Goal: Communication & Community: Share content

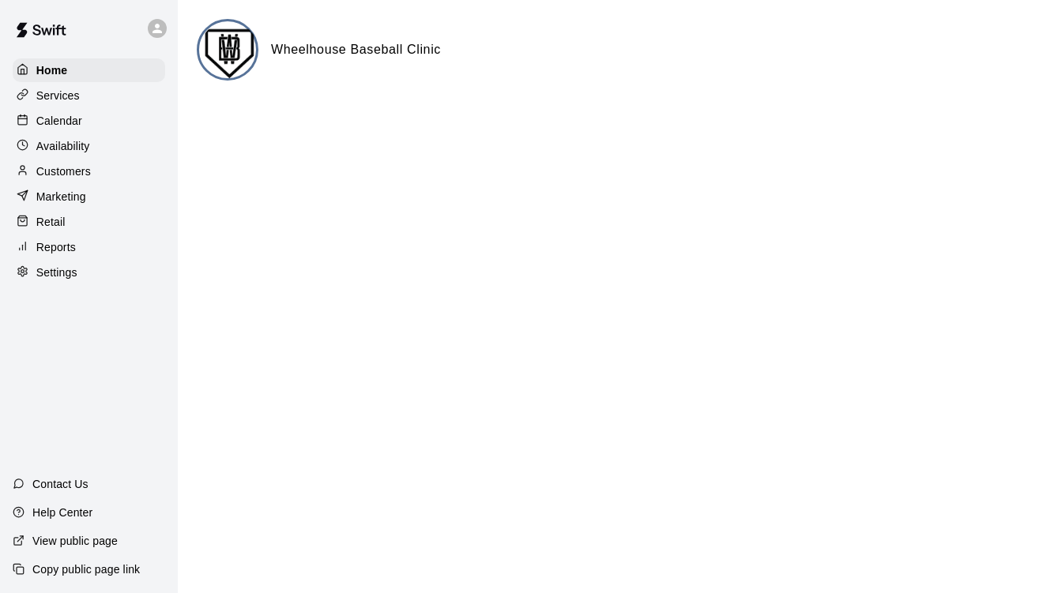
click at [65, 171] on p "Customers" at bounding box center [63, 172] width 55 height 16
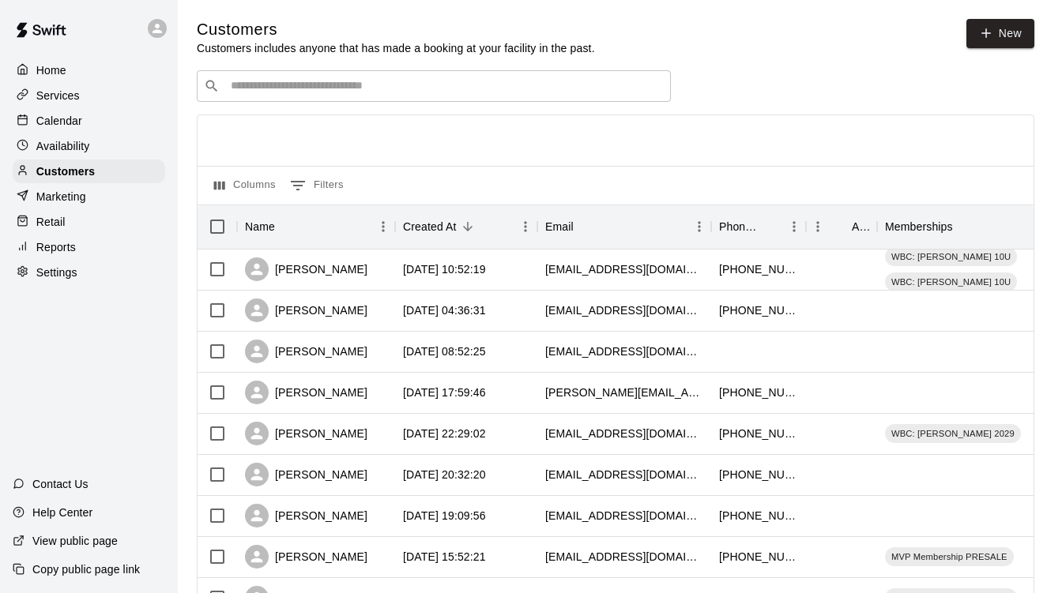
click at [309, 90] on input "Search customers by name or email" at bounding box center [445, 86] width 438 height 16
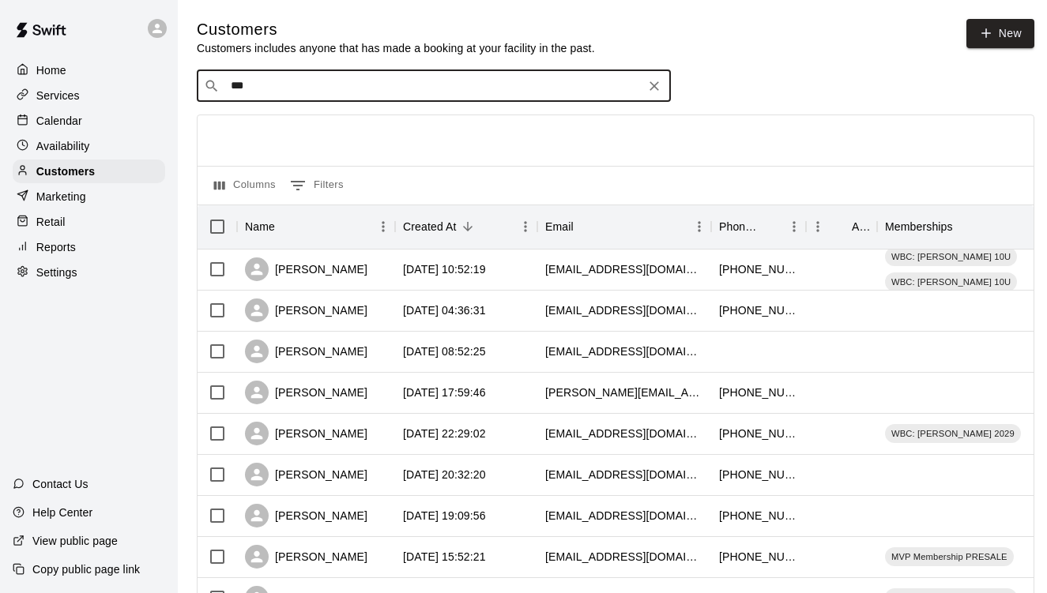
type input "****"
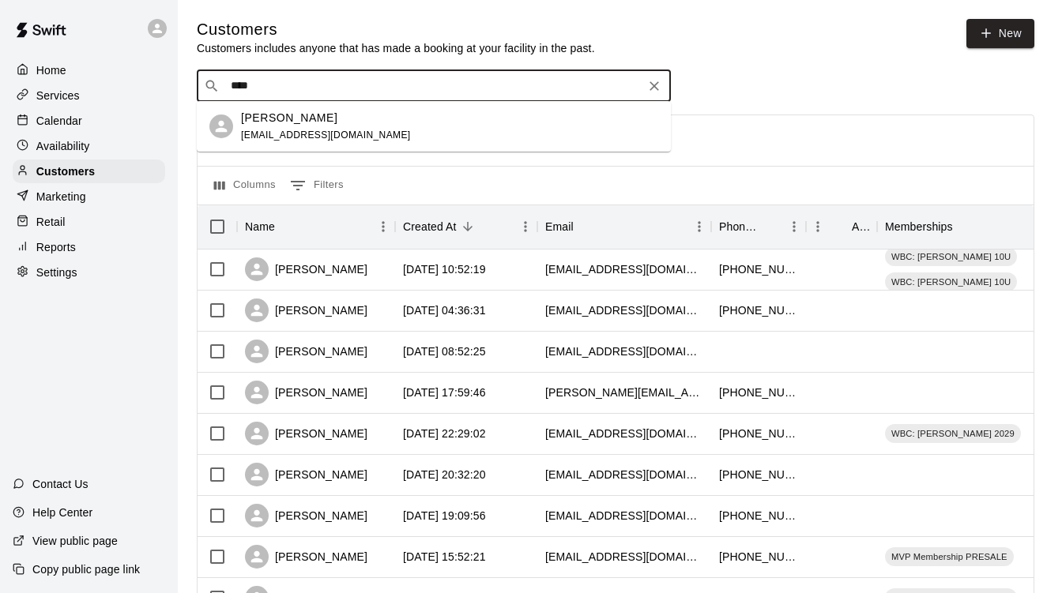
click at [298, 135] on span "tobyfreeland@yahoo.com" at bounding box center [326, 135] width 170 height 11
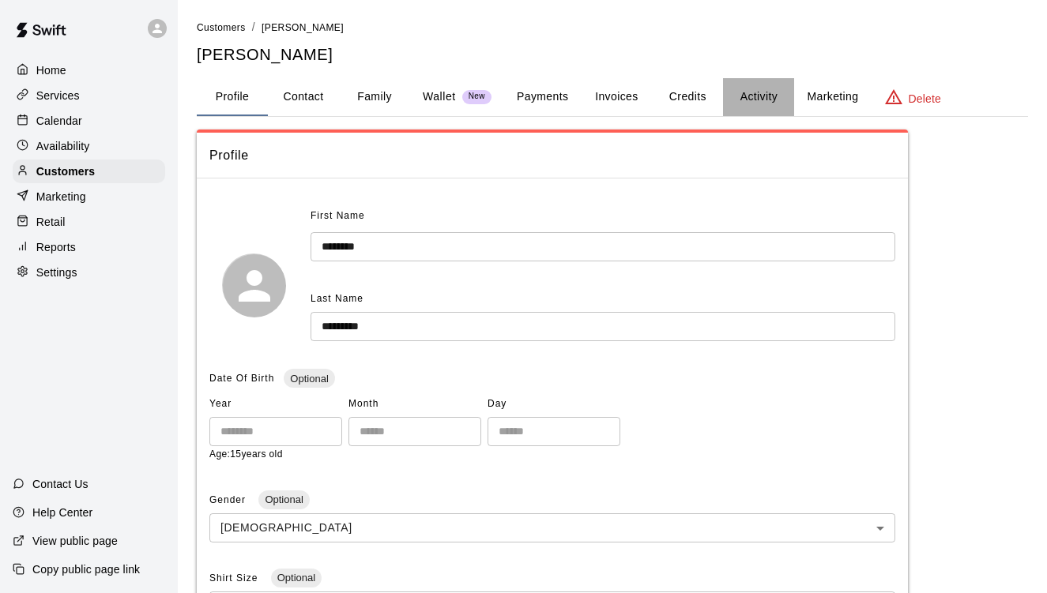
click at [745, 90] on button "Activity" at bounding box center [758, 97] width 71 height 38
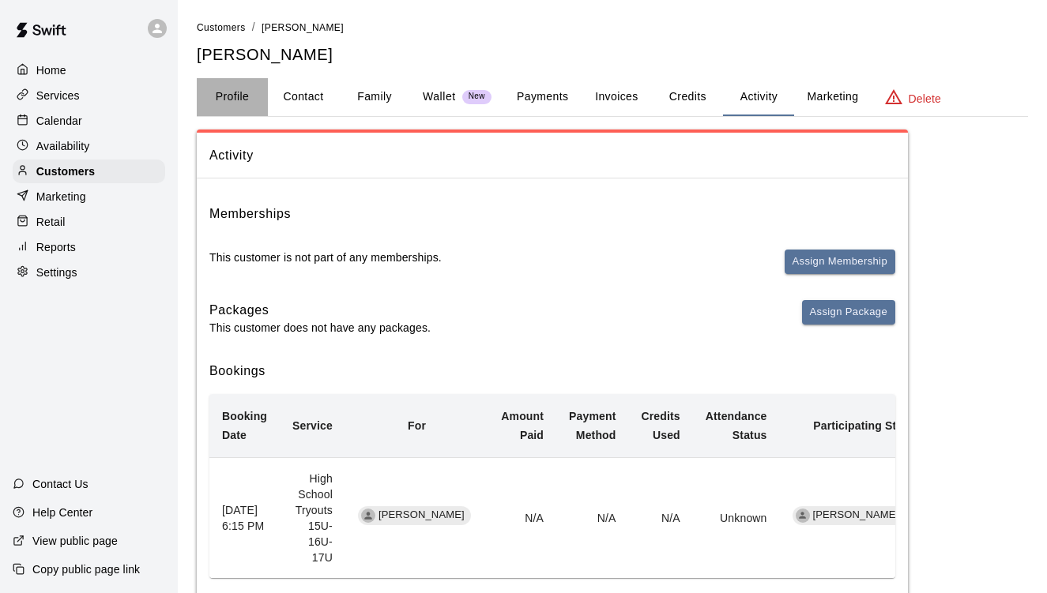
click at [242, 98] on button "Profile" at bounding box center [232, 97] width 71 height 38
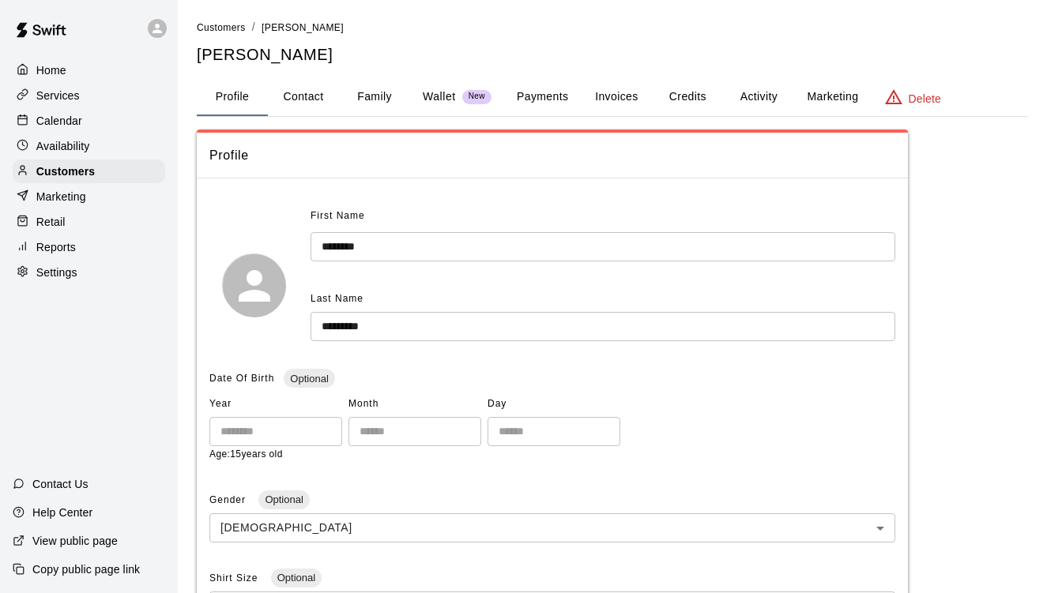
click at [47, 55] on link at bounding box center [41, 31] width 82 height 51
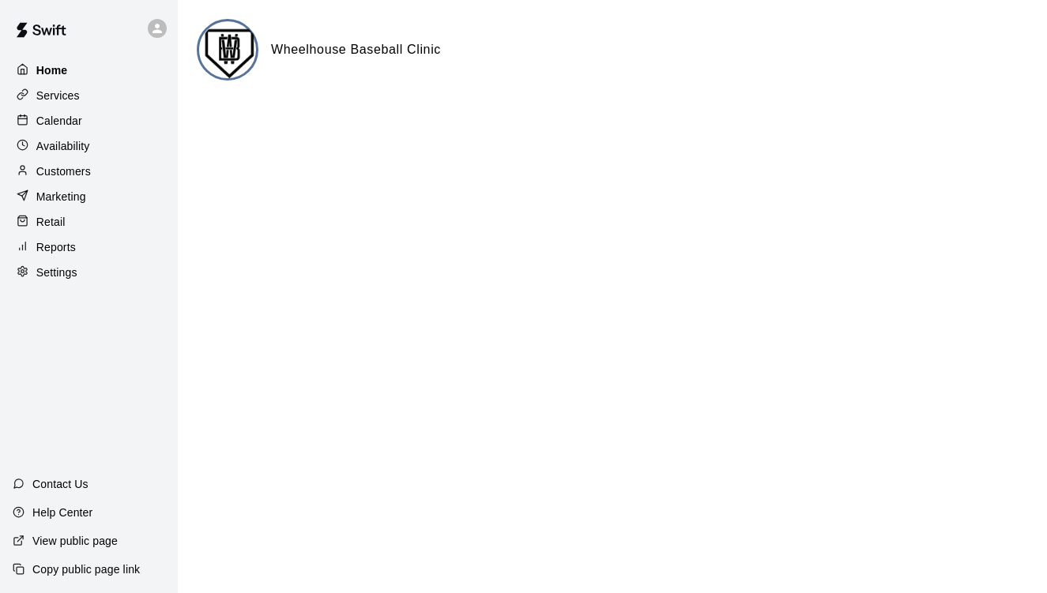
click at [45, 67] on p "Home" at bounding box center [52, 70] width 32 height 16
click at [60, 96] on p "Services" at bounding box center [57, 96] width 43 height 16
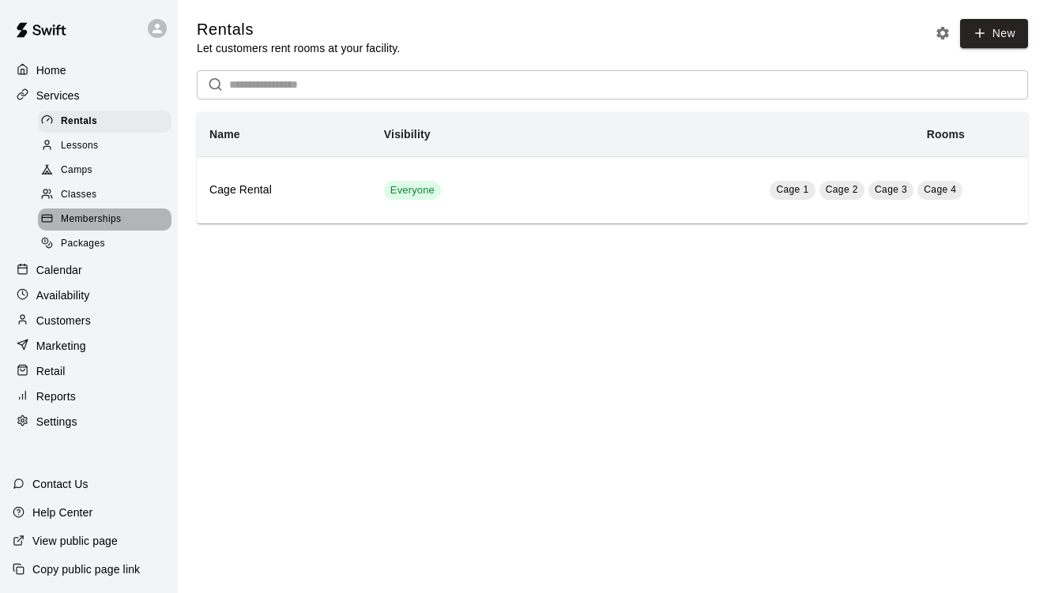
click at [96, 212] on span "Memberships" at bounding box center [91, 220] width 60 height 16
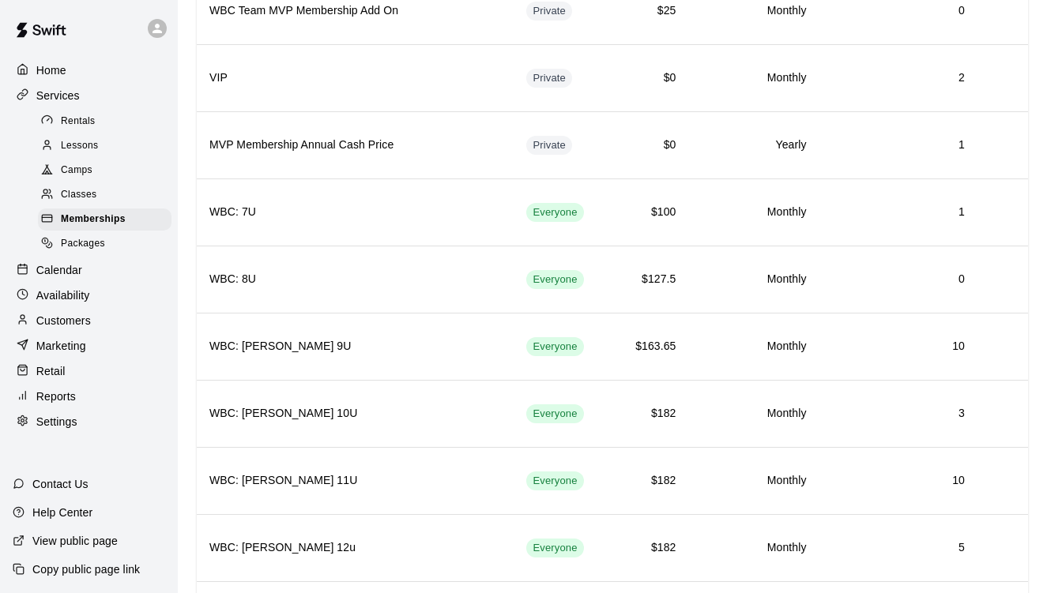
scroll to position [805, 0]
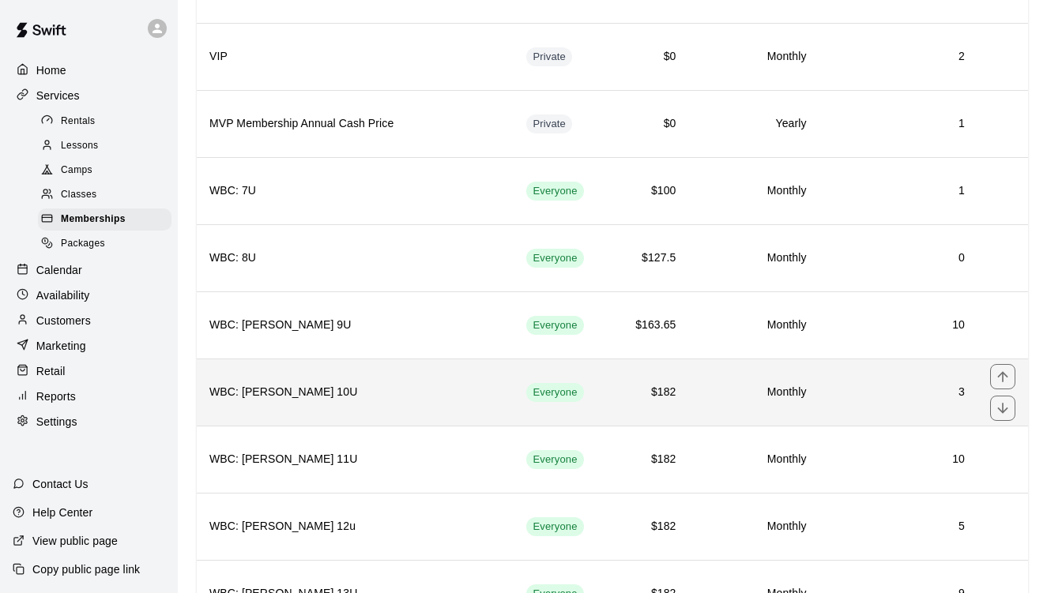
click at [934, 379] on td "3" at bounding box center [899, 392] width 158 height 67
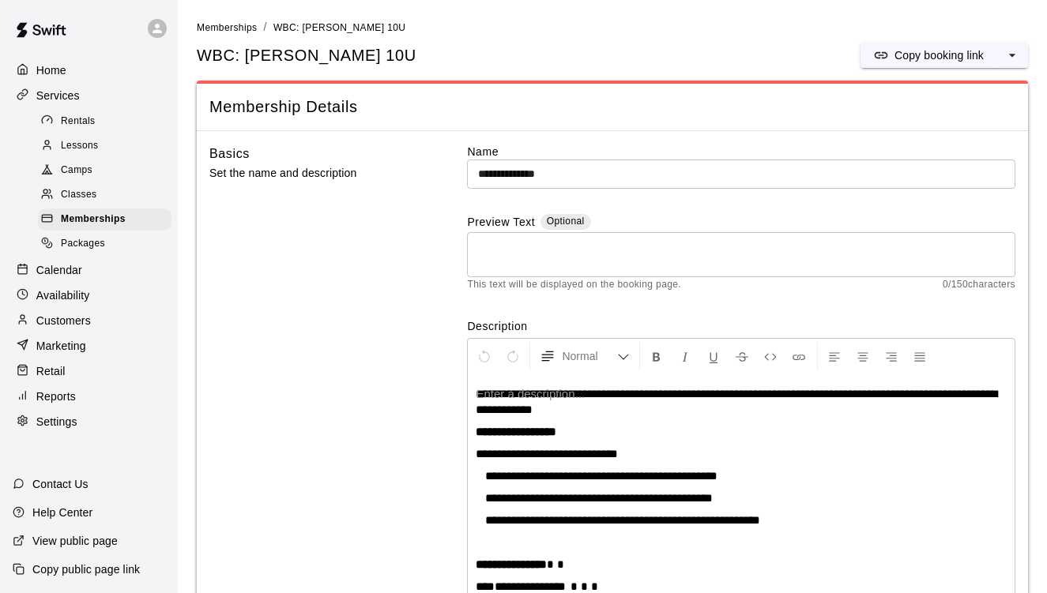
scroll to position [264, 0]
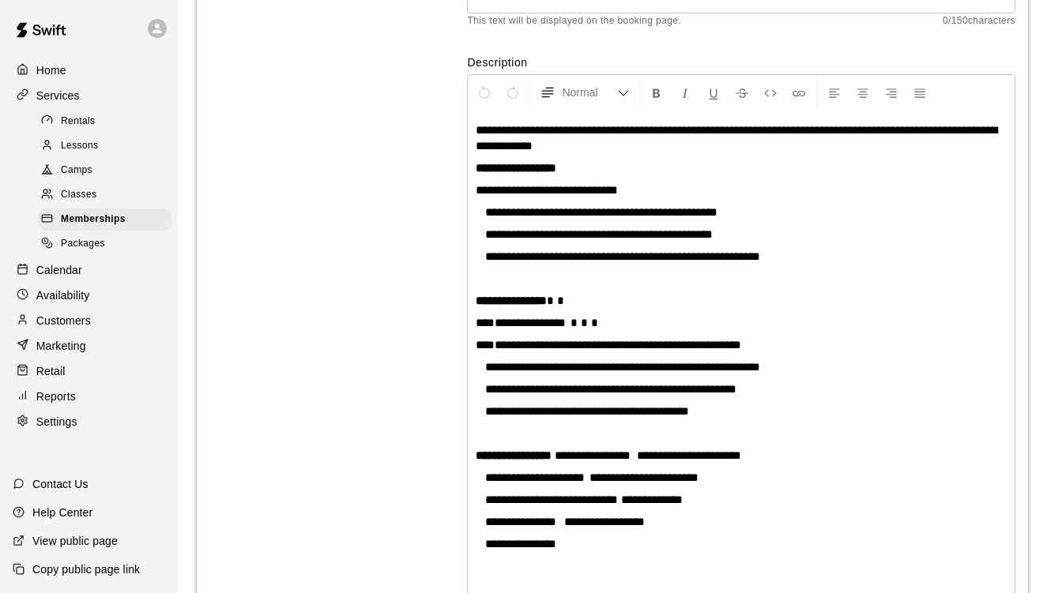
click at [1008, 55] on label "Description" at bounding box center [741, 63] width 548 height 16
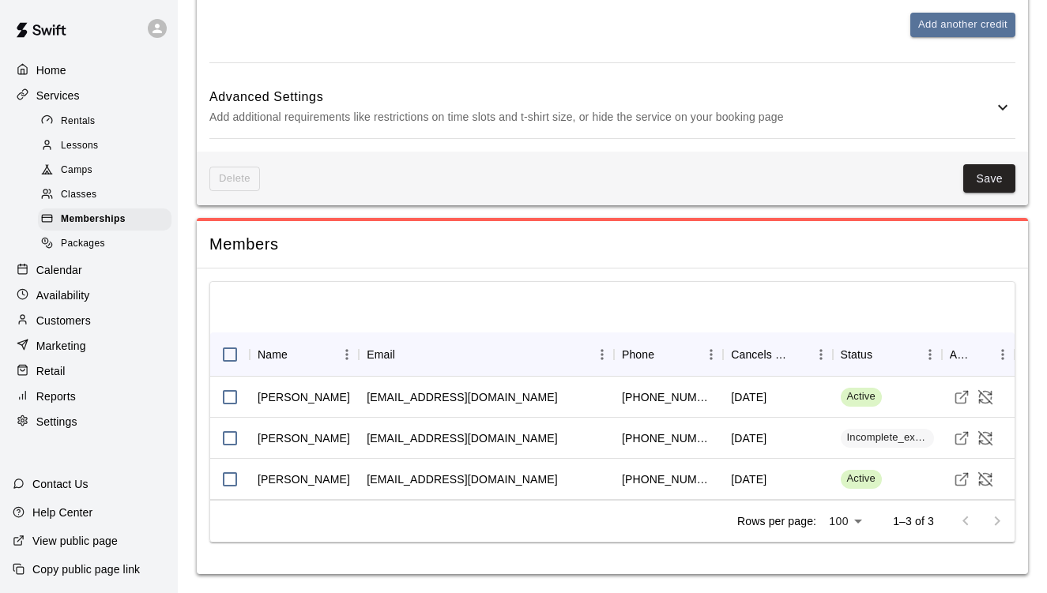
scroll to position [1260, 0]
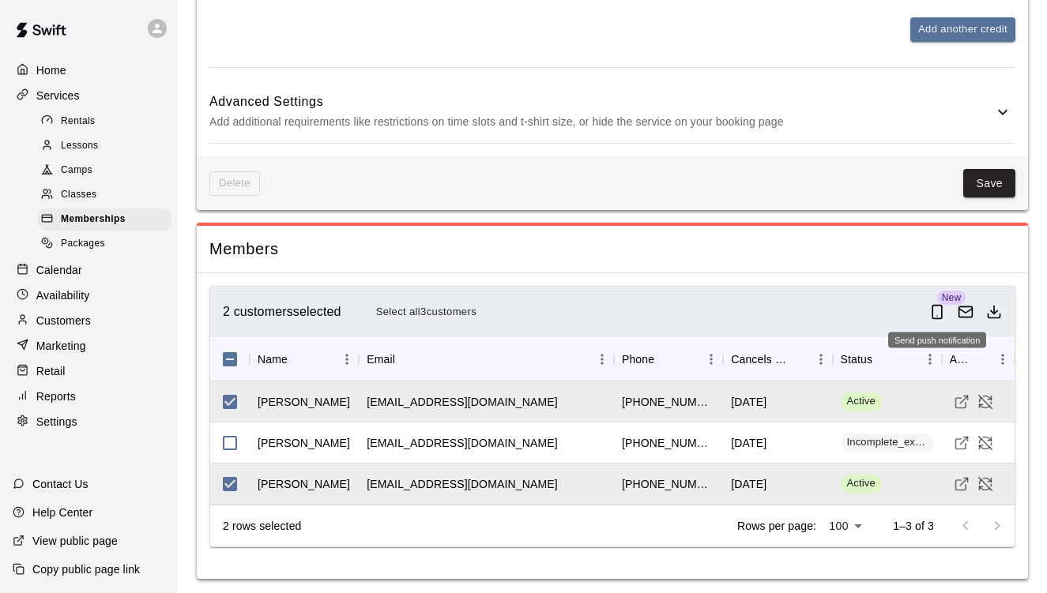
click at [939, 305] on icon "Send push notification" at bounding box center [937, 312] width 16 height 16
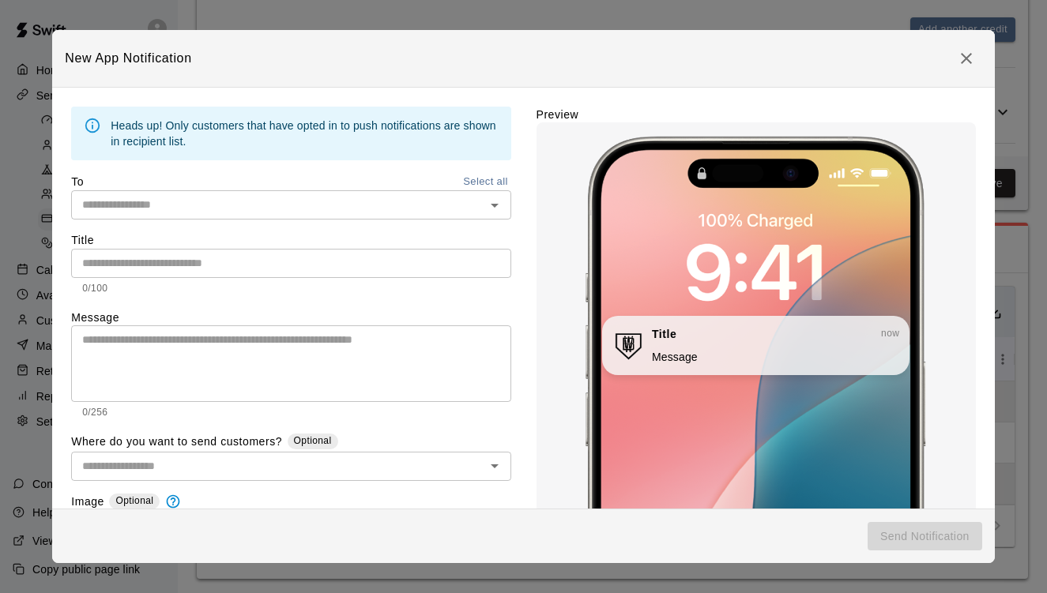
click at [409, 204] on input "text" at bounding box center [278, 205] width 404 height 20
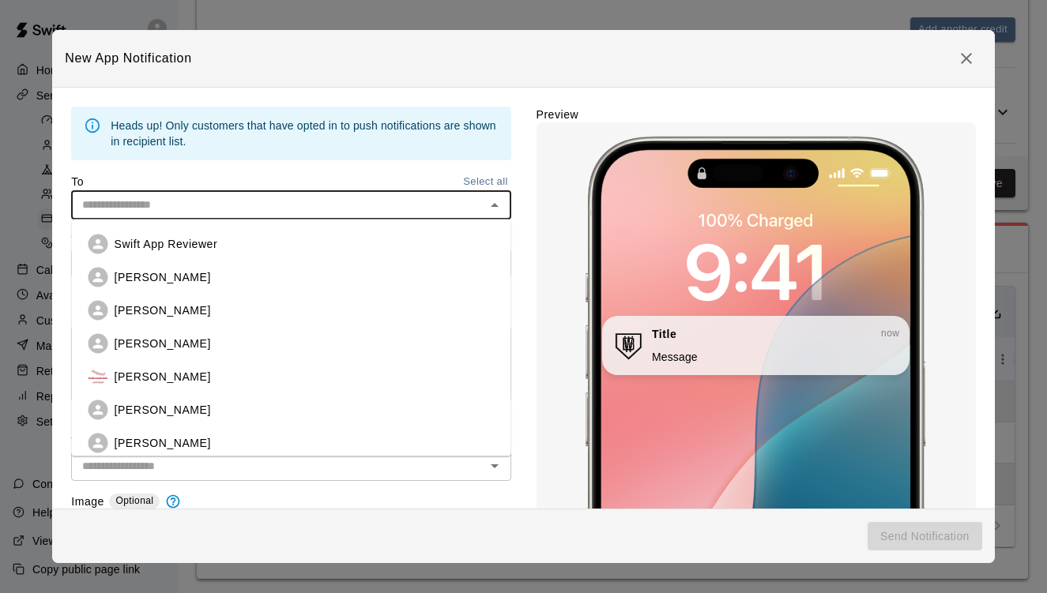
type input "*"
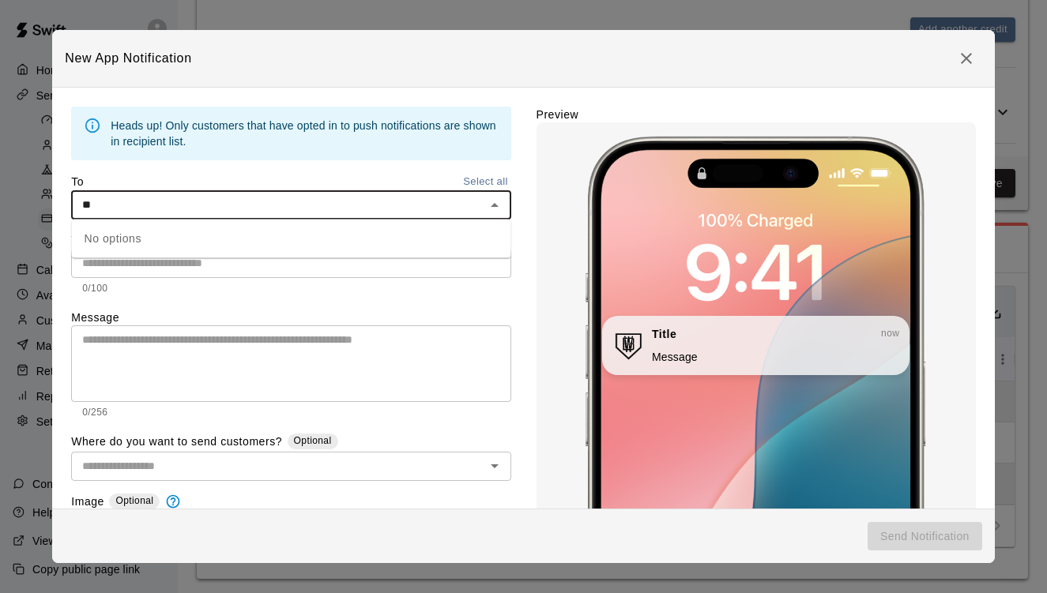
type input "*"
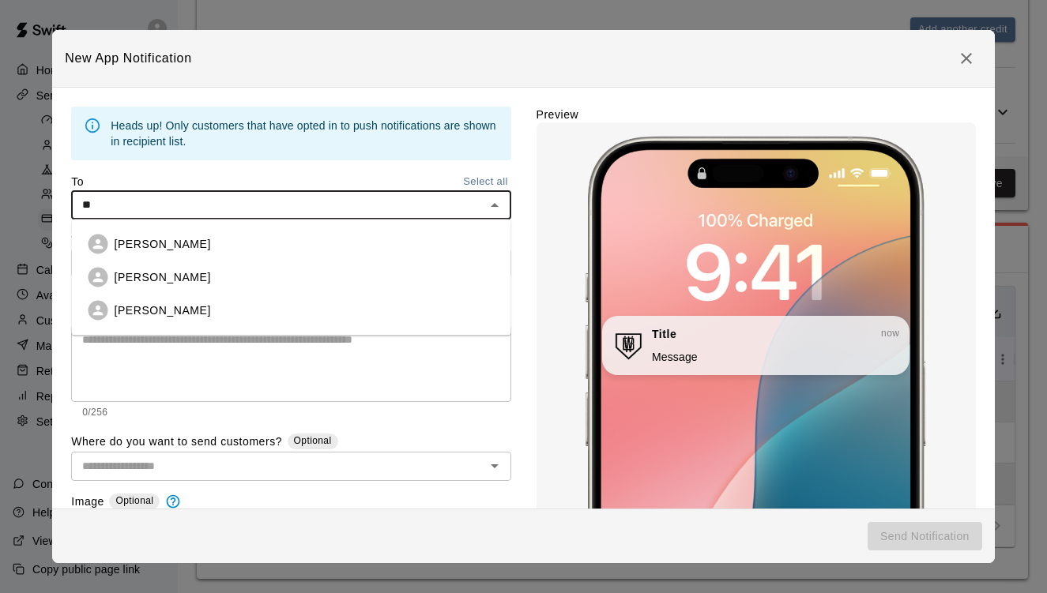
type input "*"
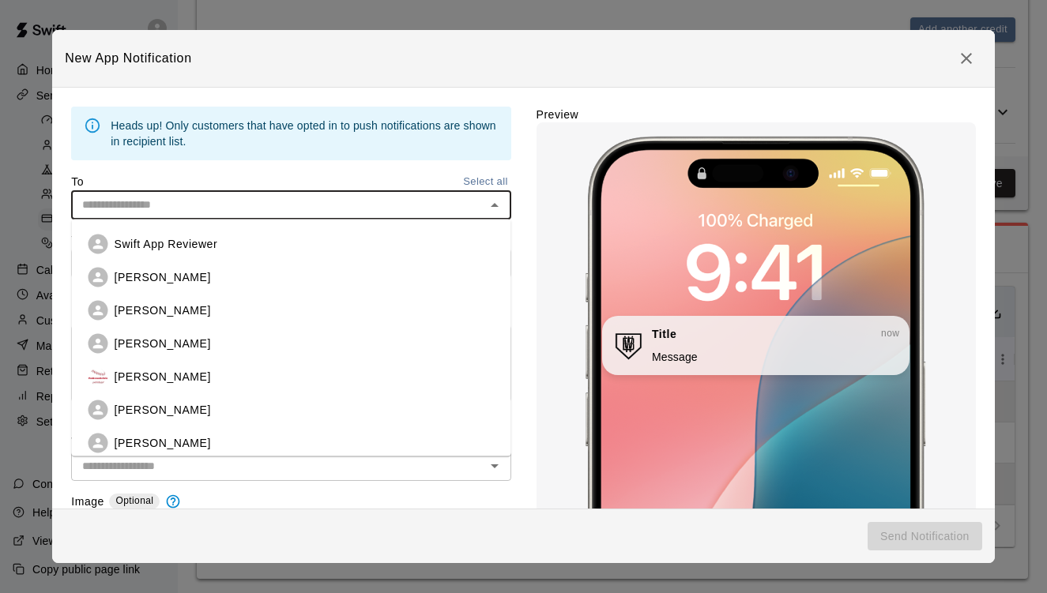
click at [972, 56] on icon "button" at bounding box center [966, 58] width 19 height 19
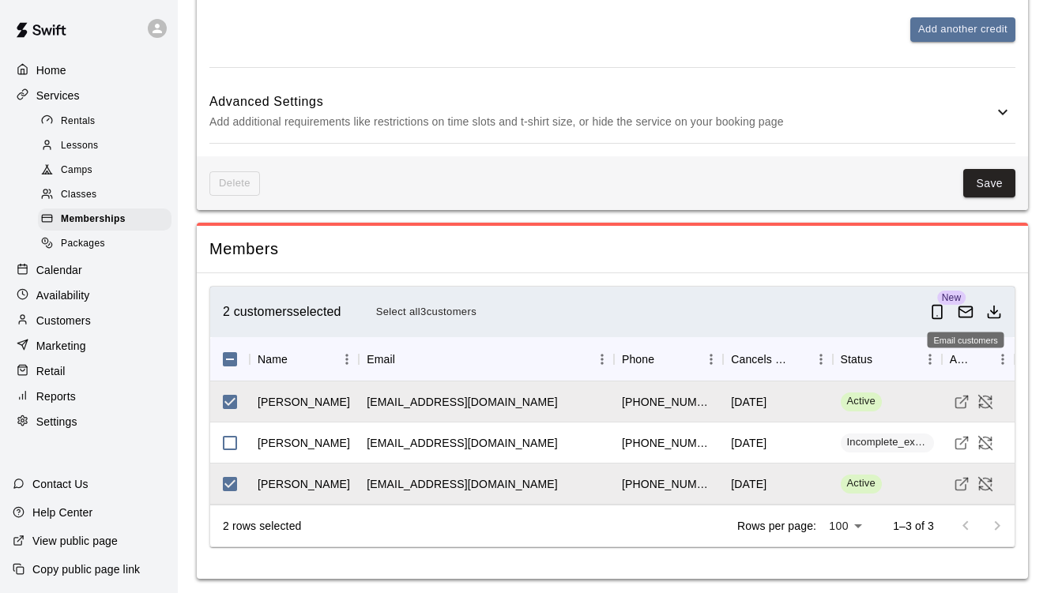
click at [970, 309] on icon "Email customers" at bounding box center [965, 311] width 13 height 4
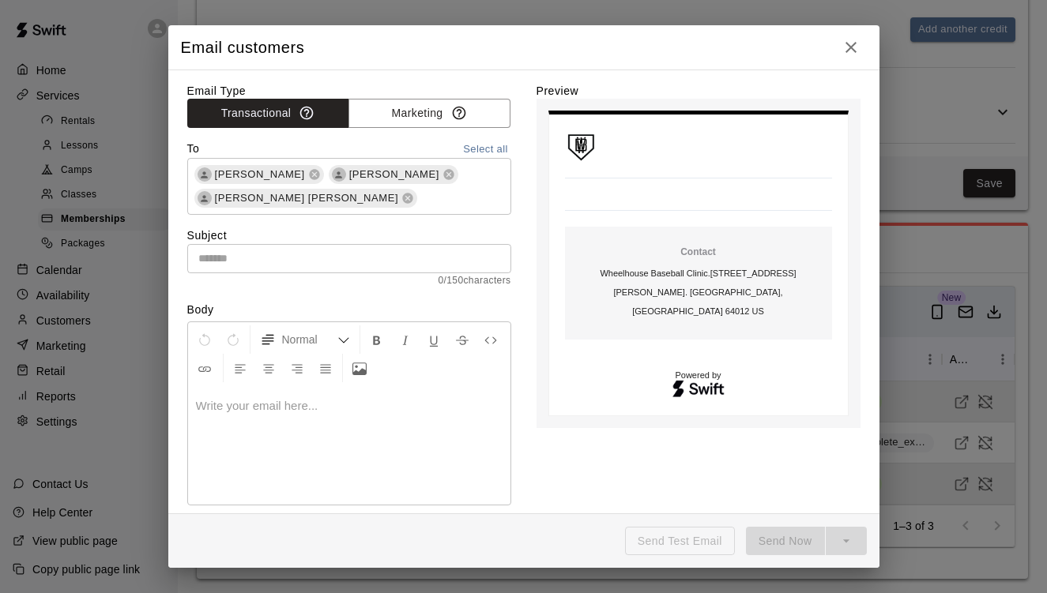
click at [361, 264] on input "text" at bounding box center [349, 258] width 324 height 29
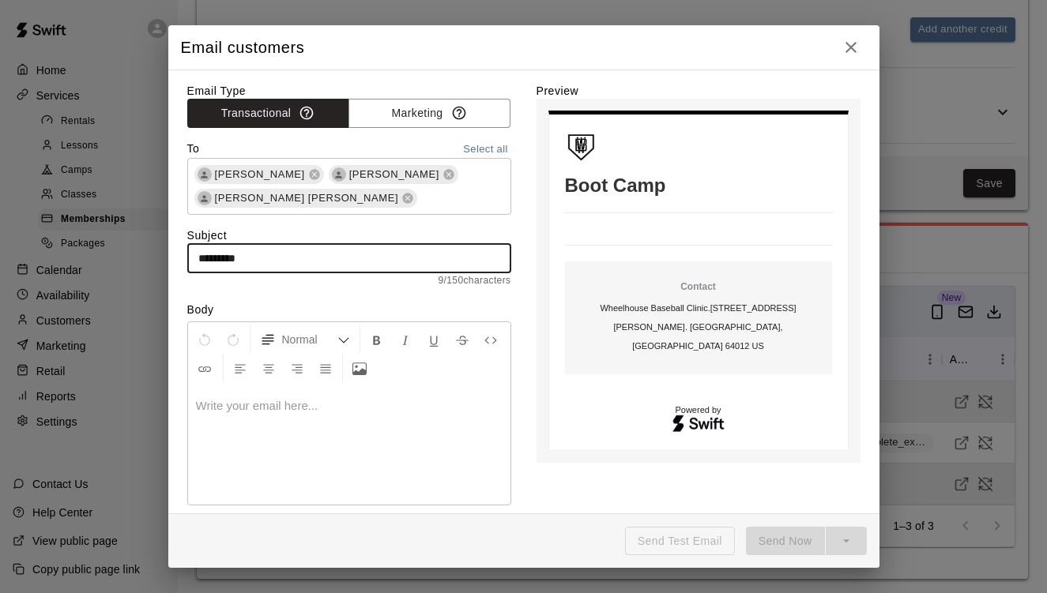
type input "*********"
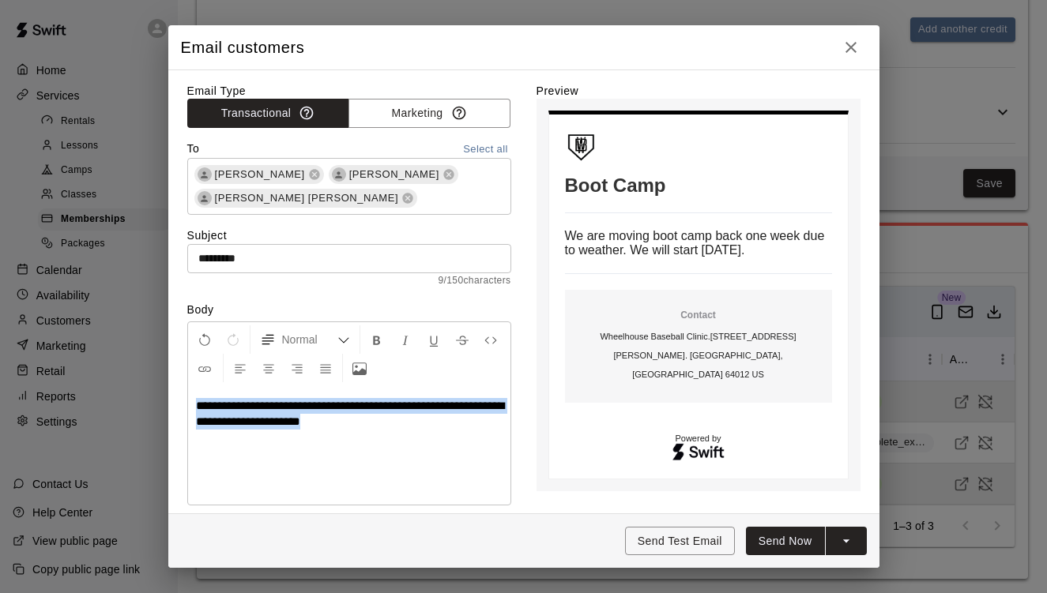
drag, startPoint x: 450, startPoint y: 430, endPoint x: 196, endPoint y: 394, distance: 256.2
click at [196, 394] on div "**********" at bounding box center [349, 445] width 322 height 119
copy span "**********"
click at [780, 544] on button "Send Now" at bounding box center [785, 541] width 79 height 29
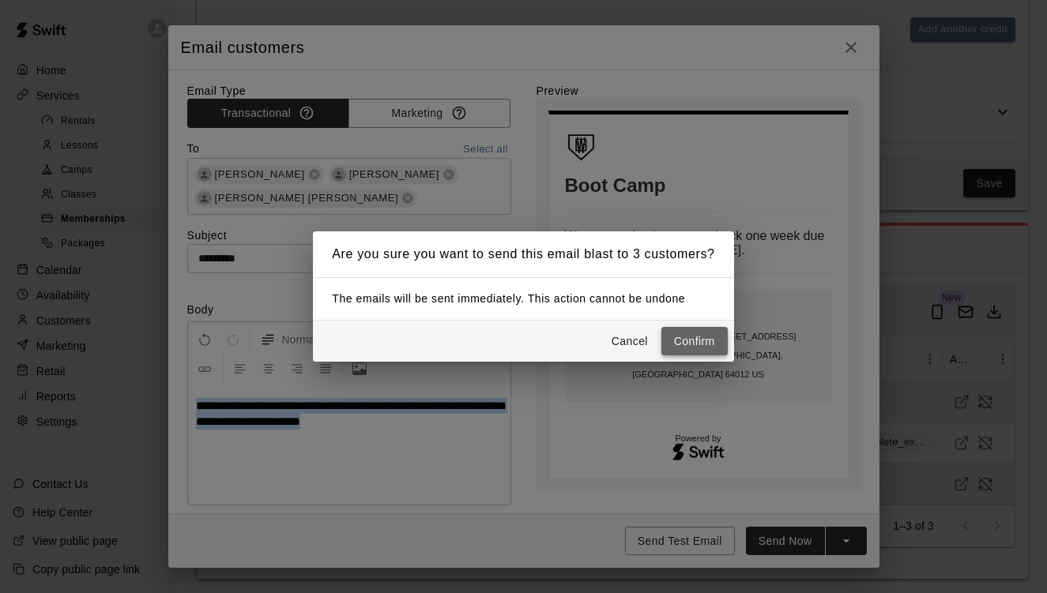
click at [695, 339] on button "Confirm" at bounding box center [694, 341] width 66 height 29
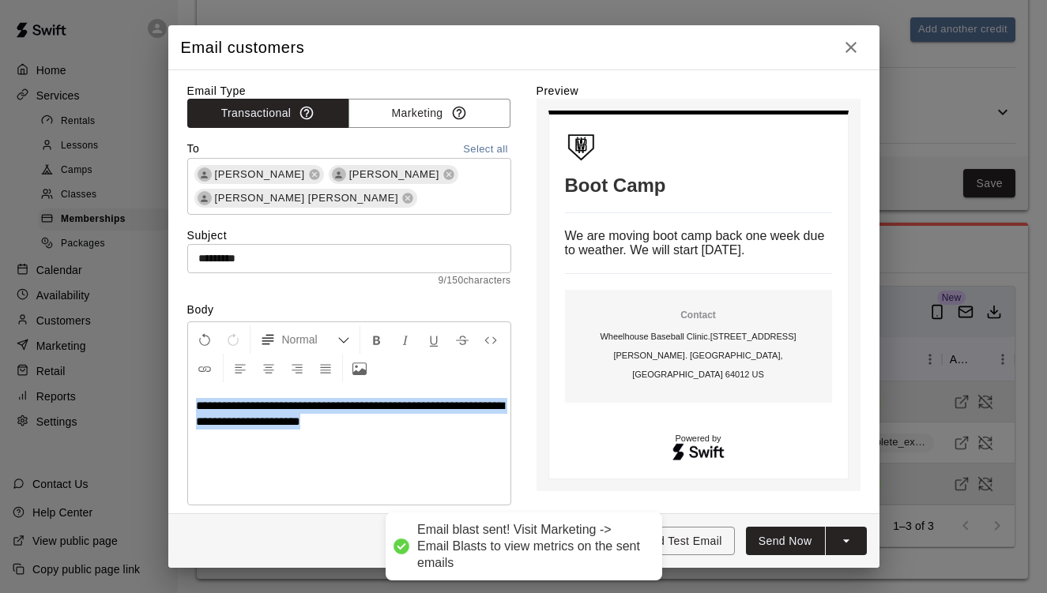
click at [853, 47] on icon "button" at bounding box center [851, 47] width 19 height 19
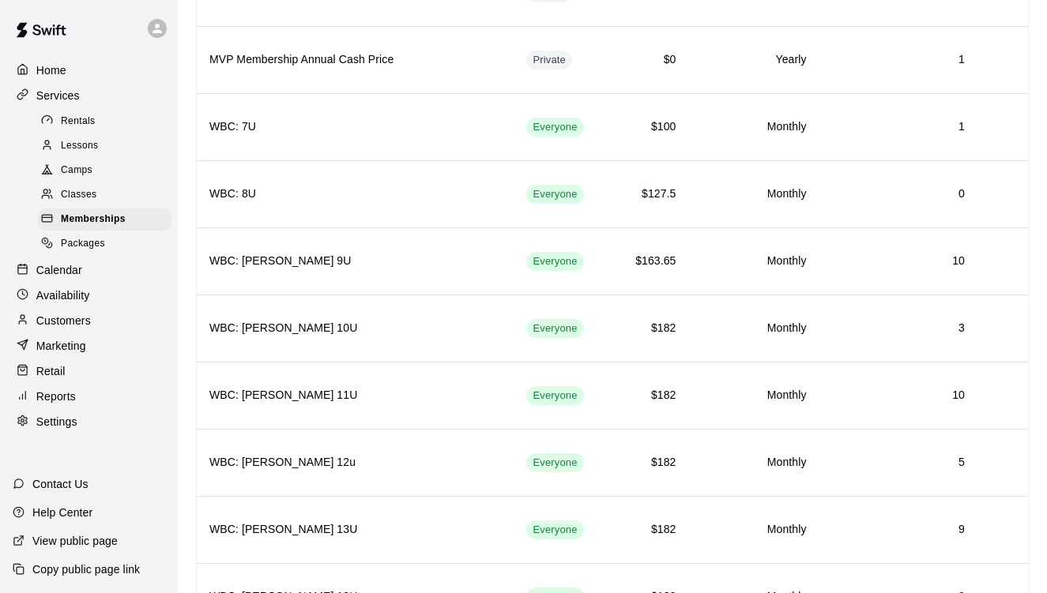
scroll to position [963, 0]
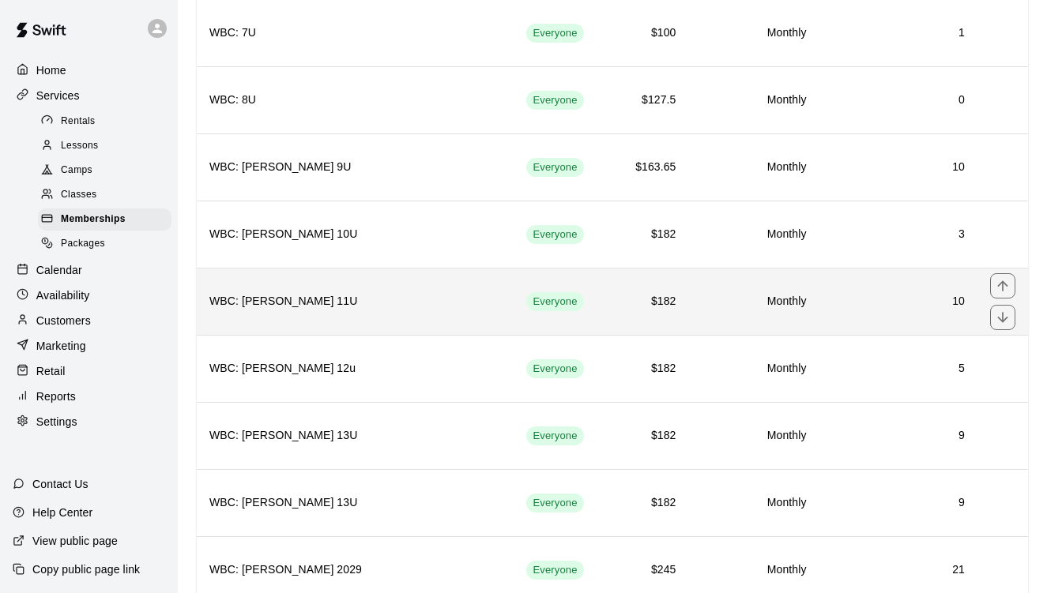
click at [919, 307] on h6 "10" at bounding box center [898, 301] width 133 height 17
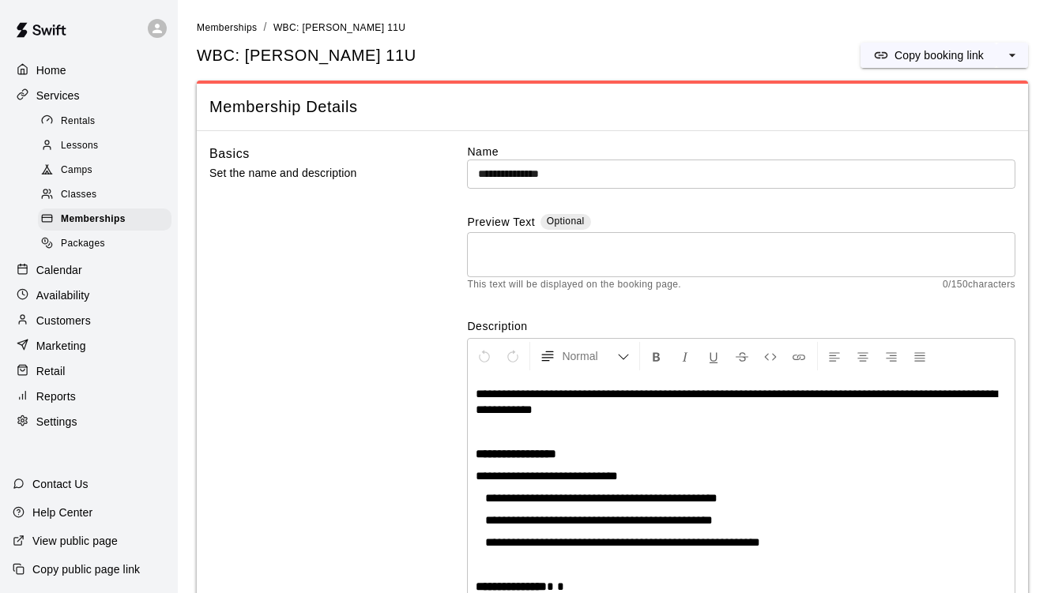
scroll to position [286, 0]
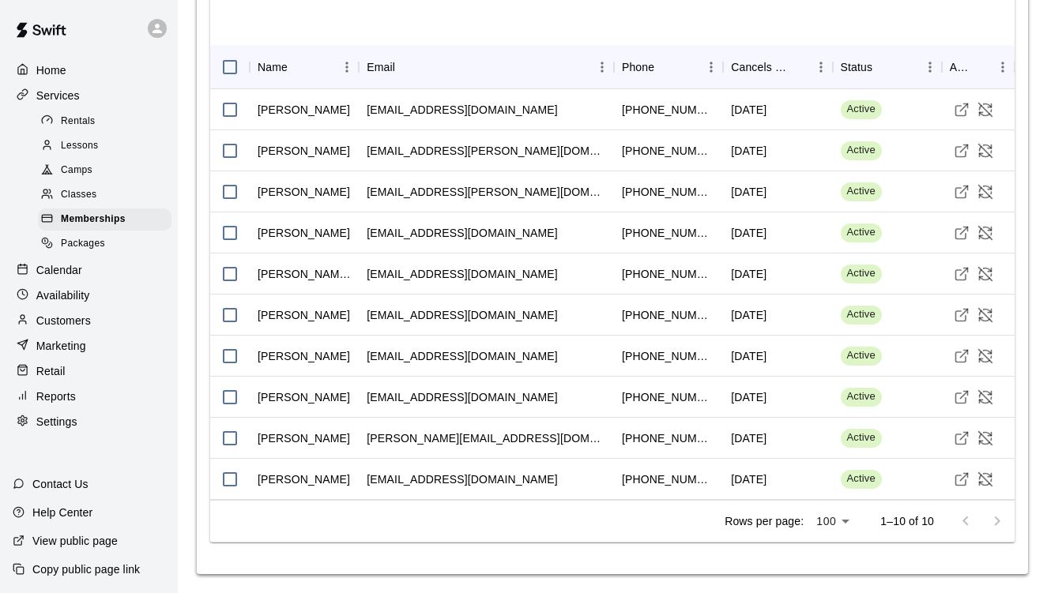
scroll to position [1570, 0]
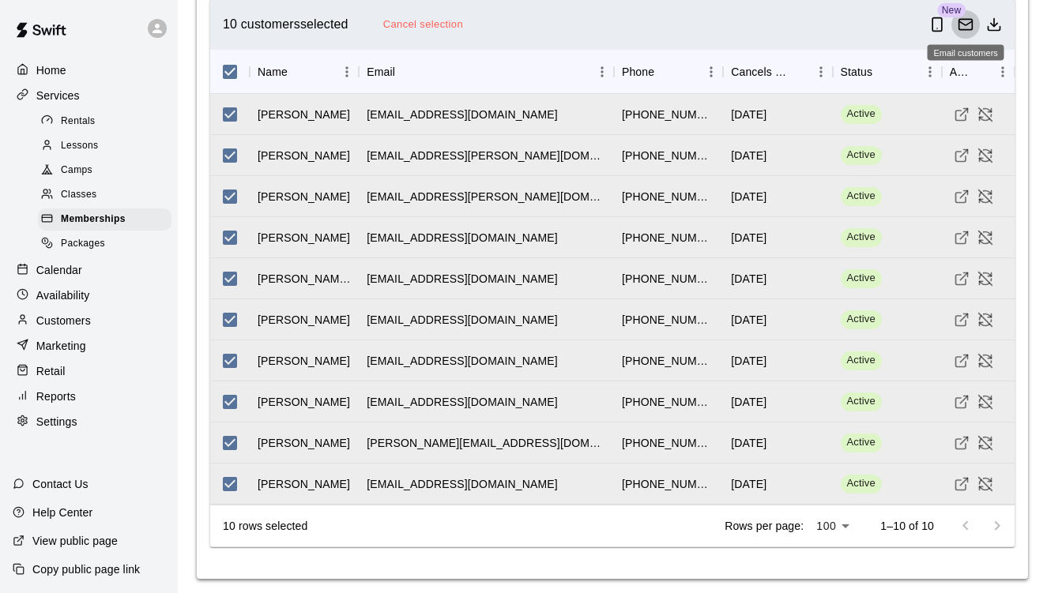
click at [966, 21] on icon "Email customers" at bounding box center [965, 23] width 13 height 4
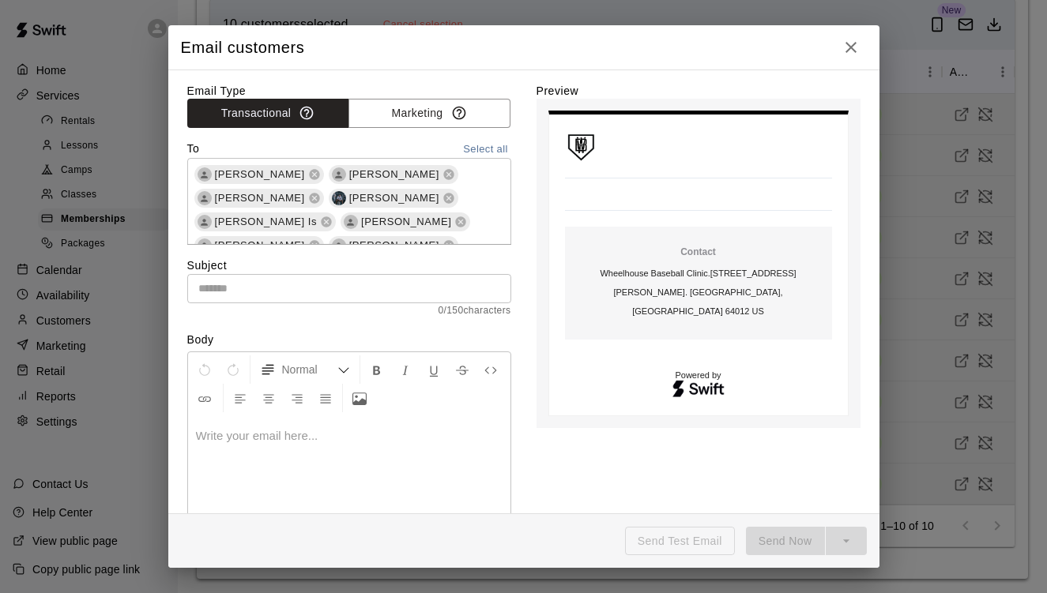
click at [384, 288] on input "text" at bounding box center [349, 288] width 324 height 29
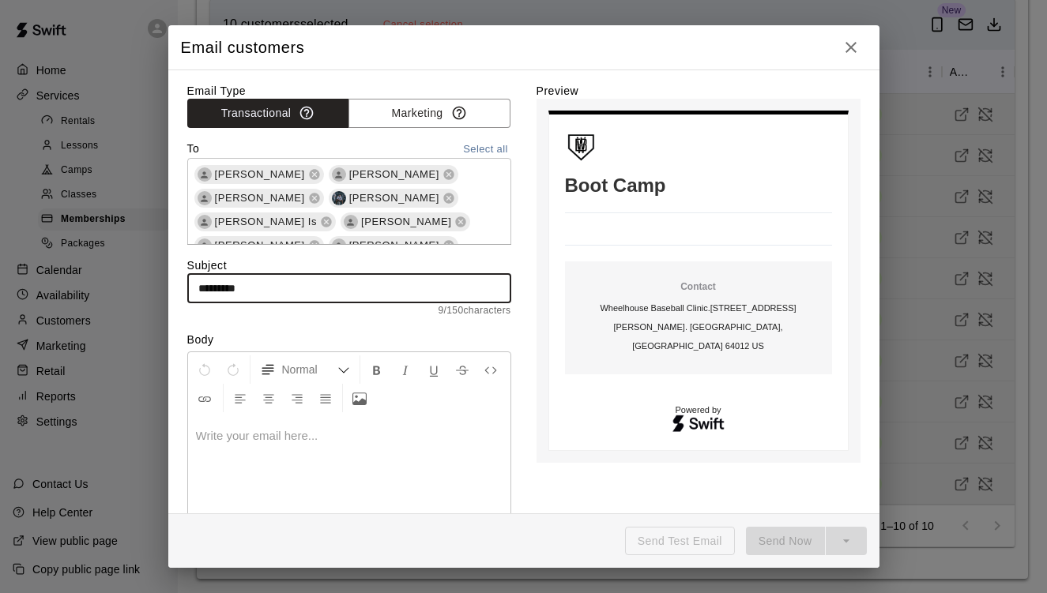
type input "*********"
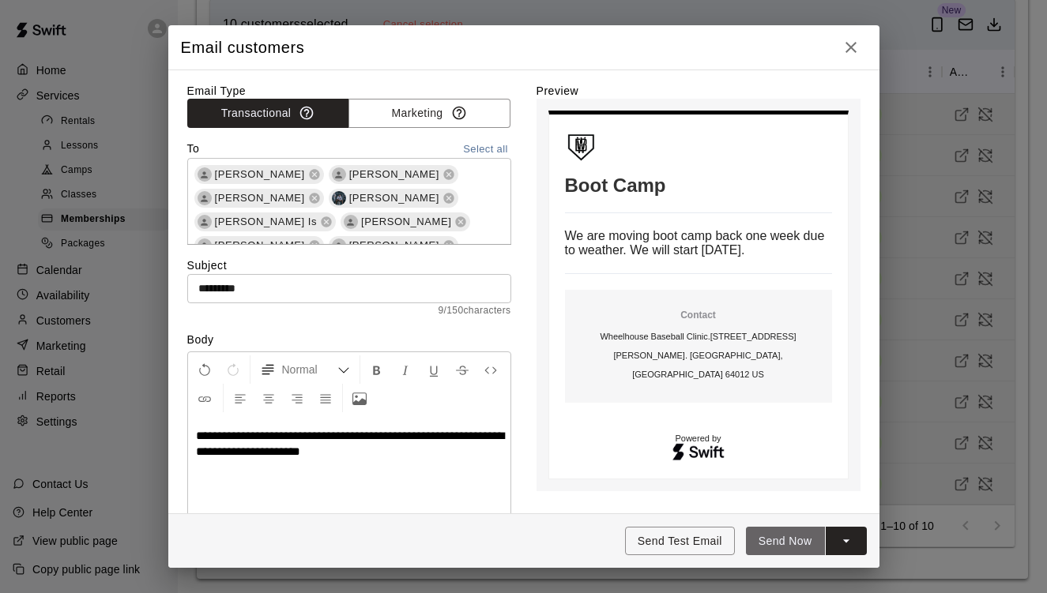
click at [768, 536] on button "Send Now" at bounding box center [785, 541] width 79 height 29
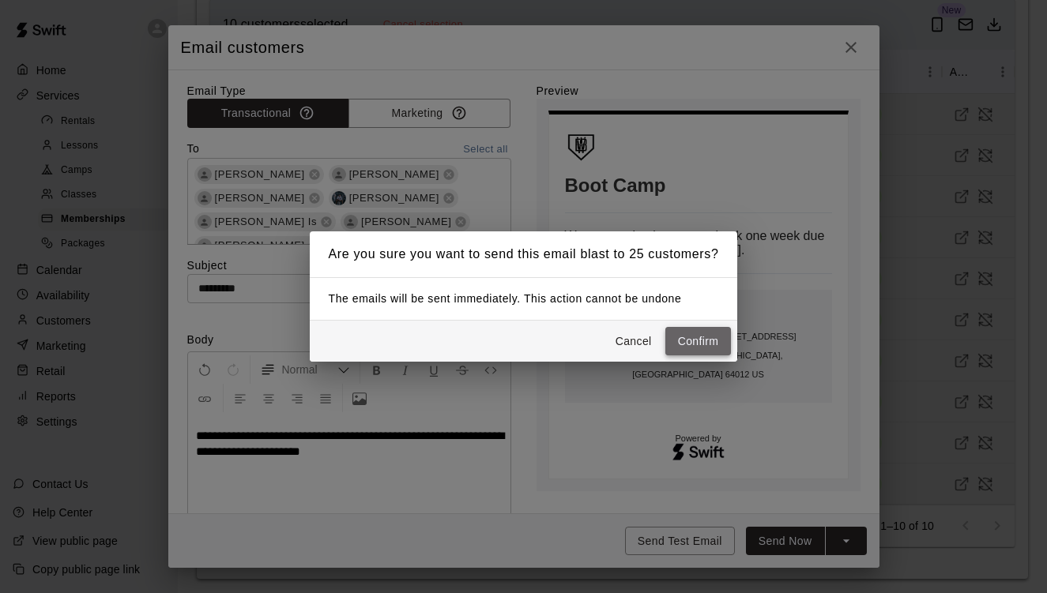
click at [690, 335] on button "Confirm" at bounding box center [698, 341] width 66 height 29
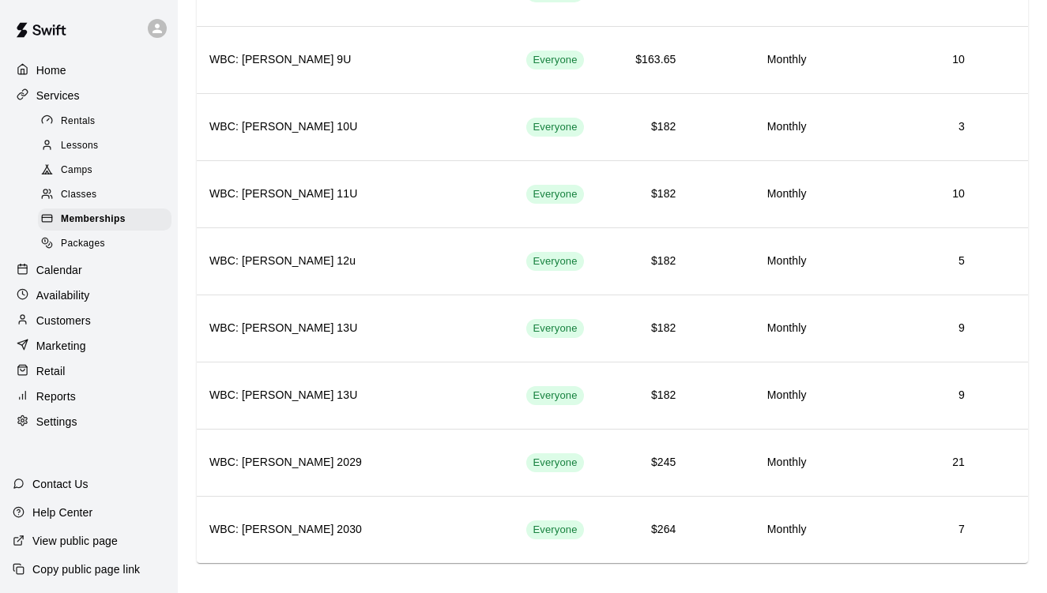
scroll to position [1072, 0]
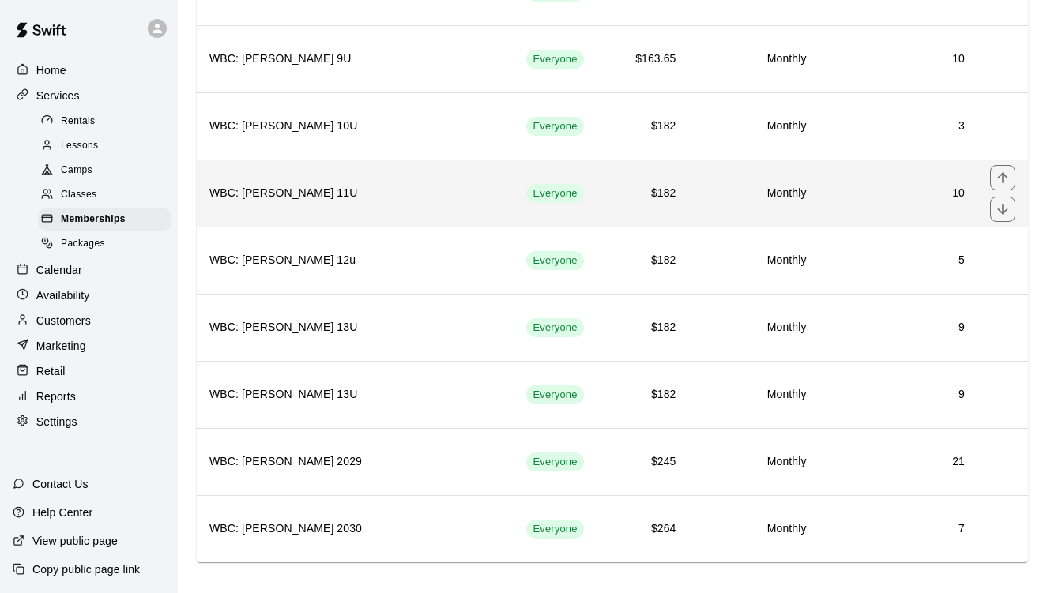
click at [859, 181] on td "10" at bounding box center [899, 193] width 158 height 67
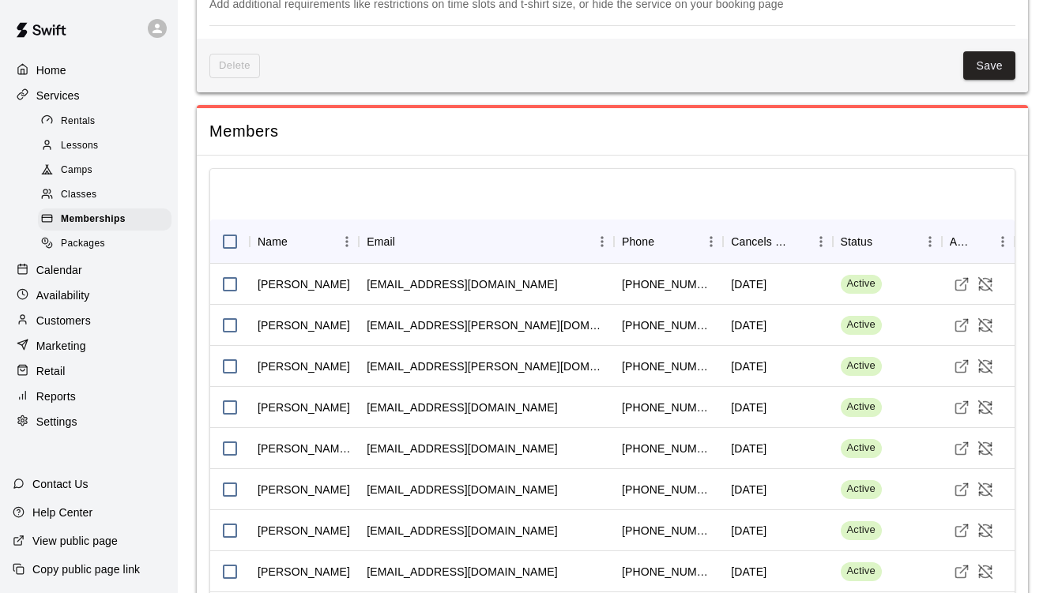
scroll to position [1127, 0]
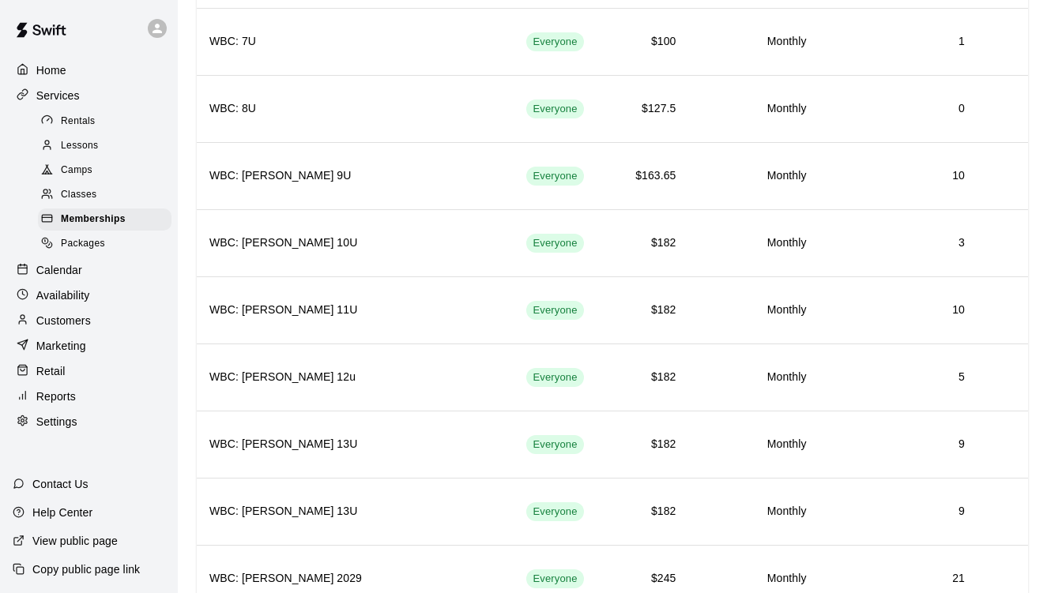
scroll to position [984, 0]
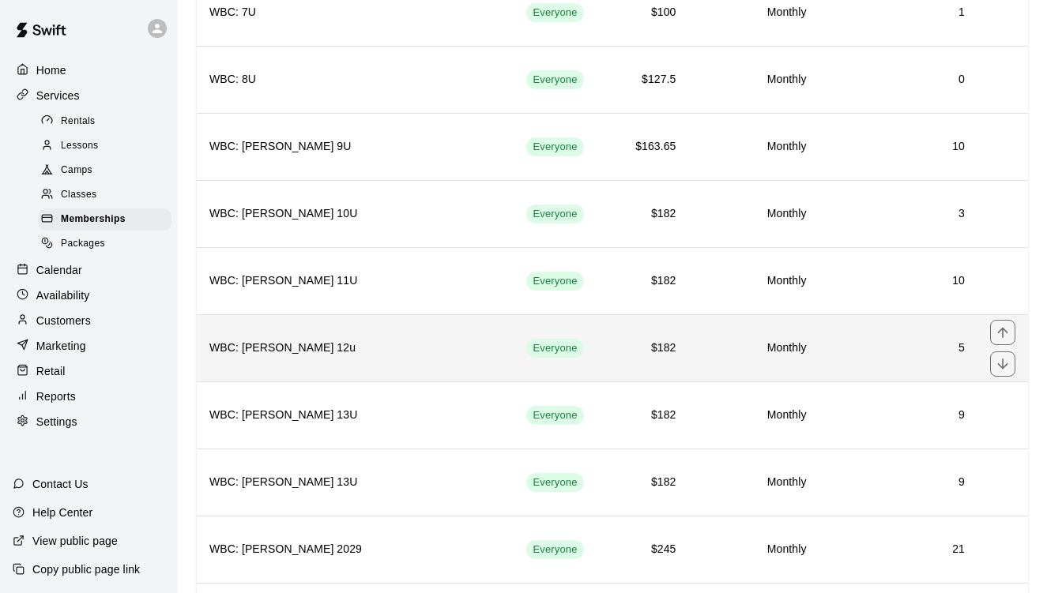
click at [887, 361] on td "5" at bounding box center [899, 348] width 158 height 67
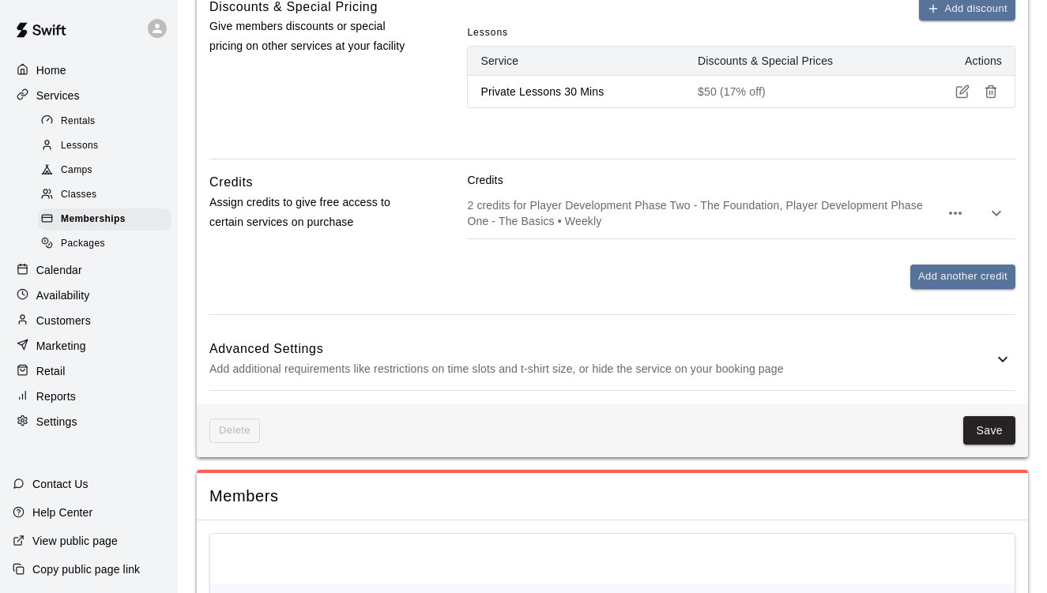
scroll to position [1226, 0]
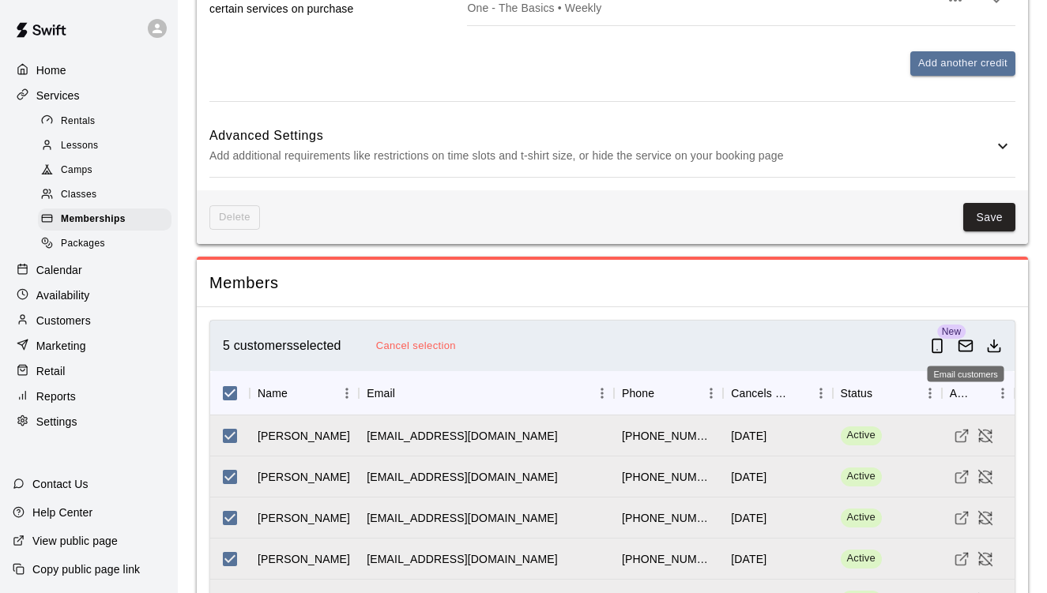
click at [962, 345] on icon "Email customers" at bounding box center [966, 346] width 16 height 16
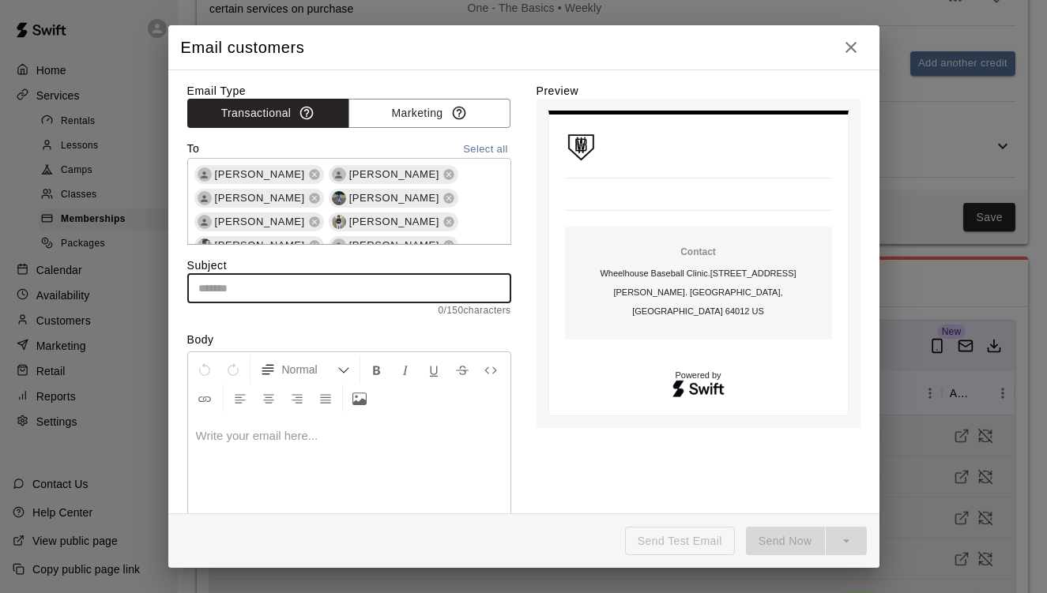
click at [409, 292] on input "text" at bounding box center [349, 288] width 324 height 29
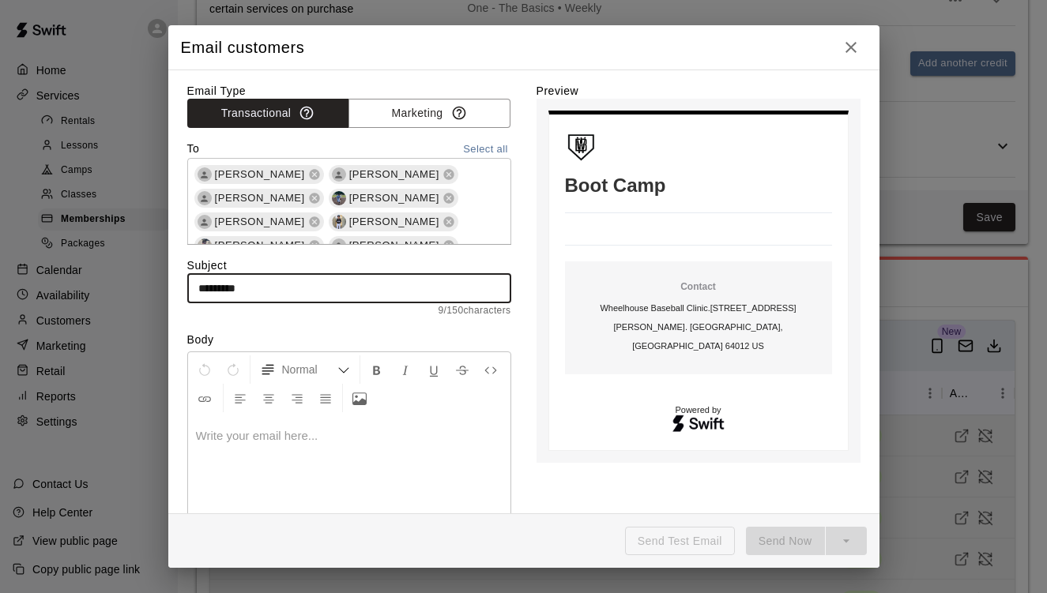
type input "*********"
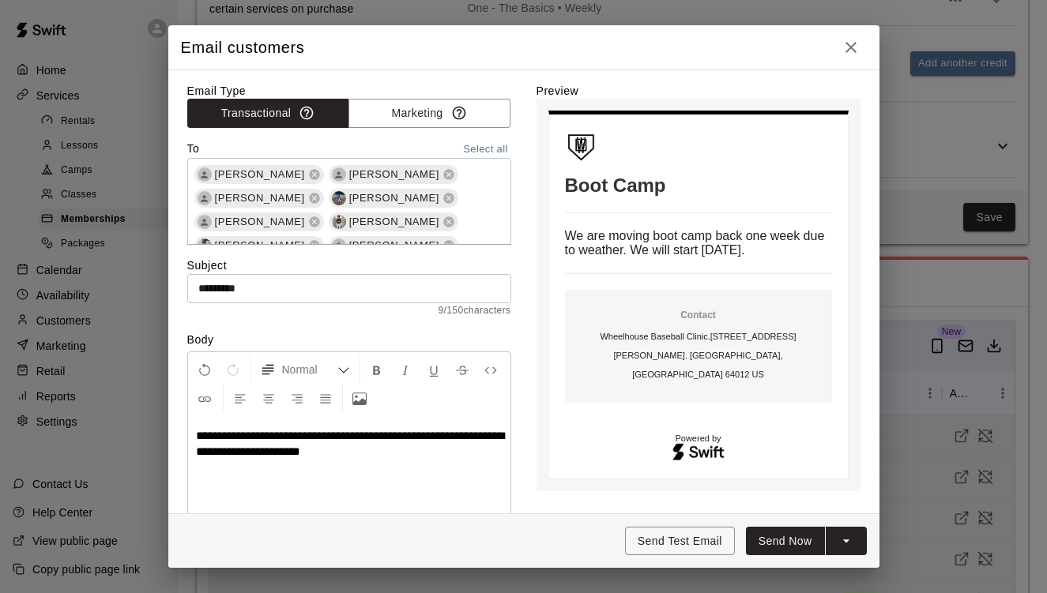
click at [789, 545] on button "Send Now" at bounding box center [785, 541] width 79 height 29
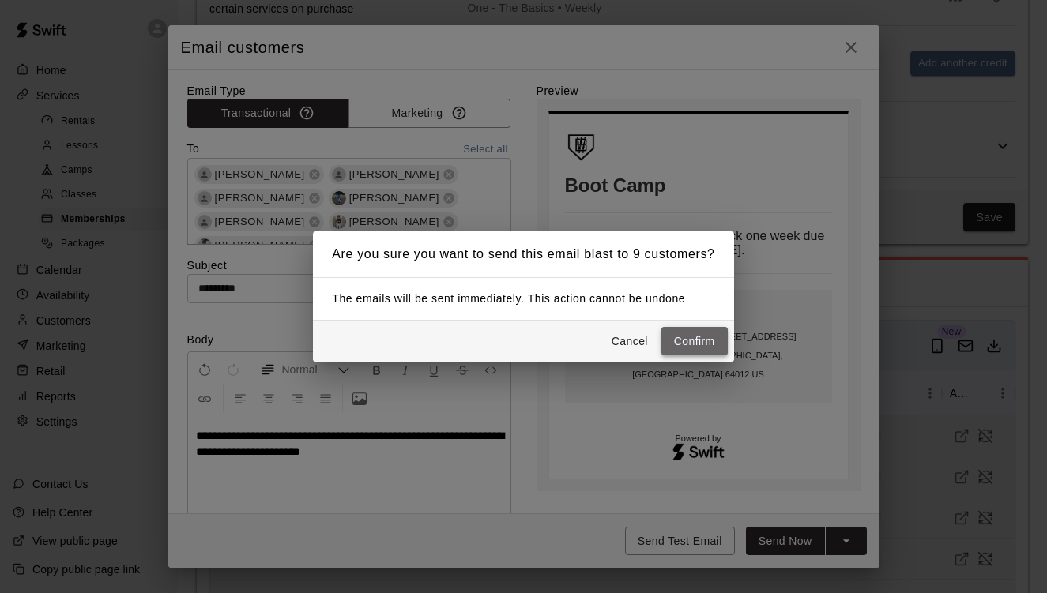
click at [692, 345] on button "Confirm" at bounding box center [694, 341] width 66 height 29
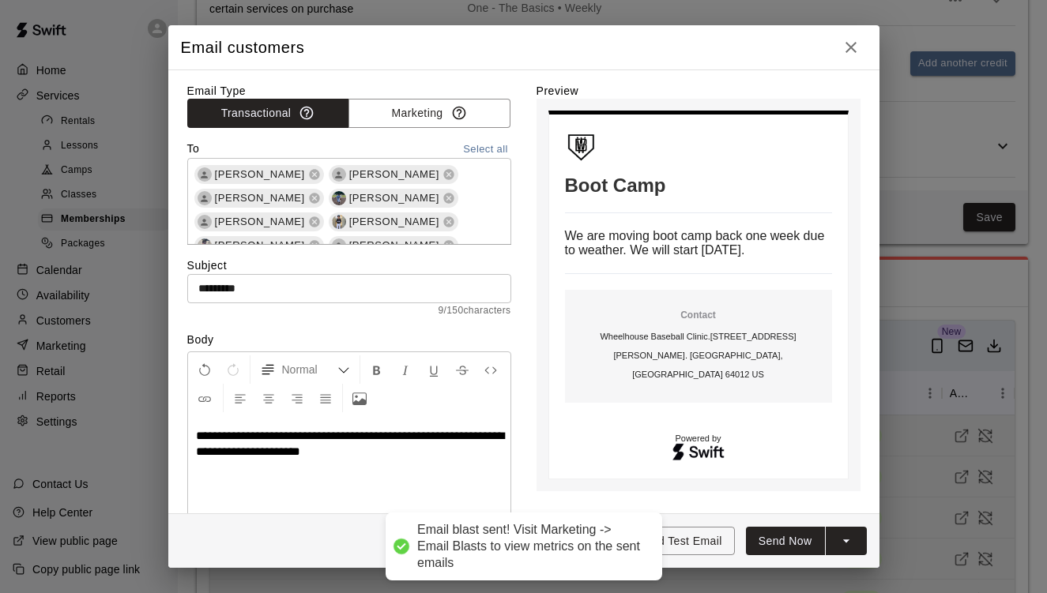
click at [856, 40] on icon "button" at bounding box center [851, 47] width 19 height 19
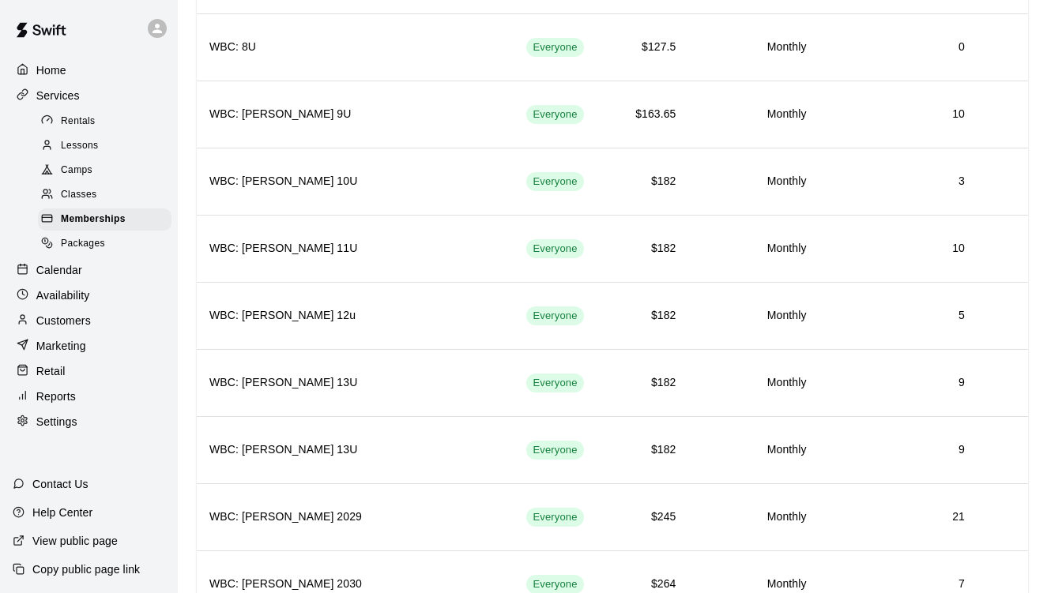
scroll to position [1084, 0]
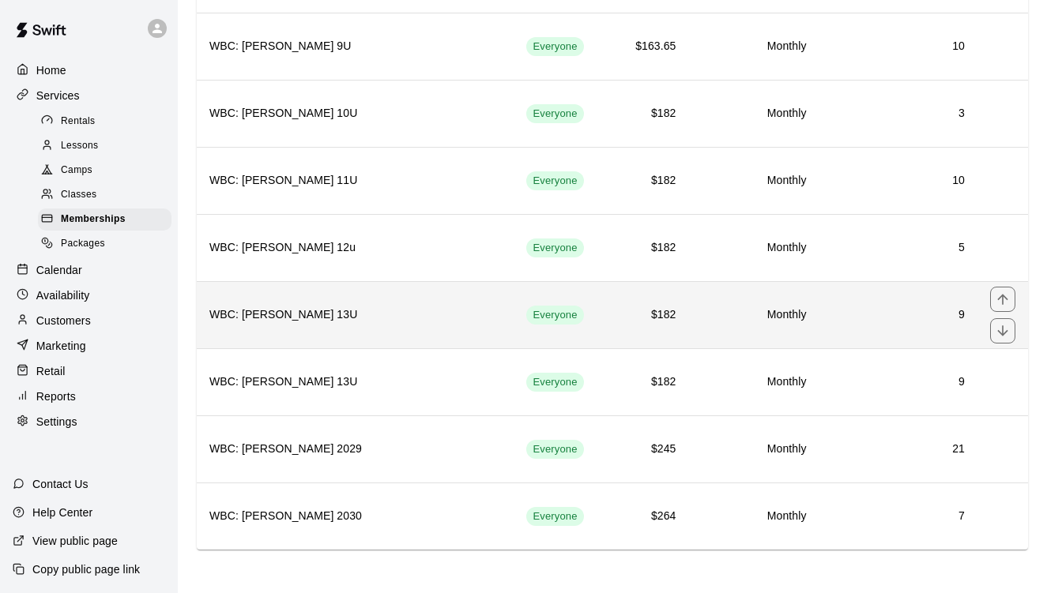
click at [906, 322] on h6 "9" at bounding box center [898, 315] width 133 height 17
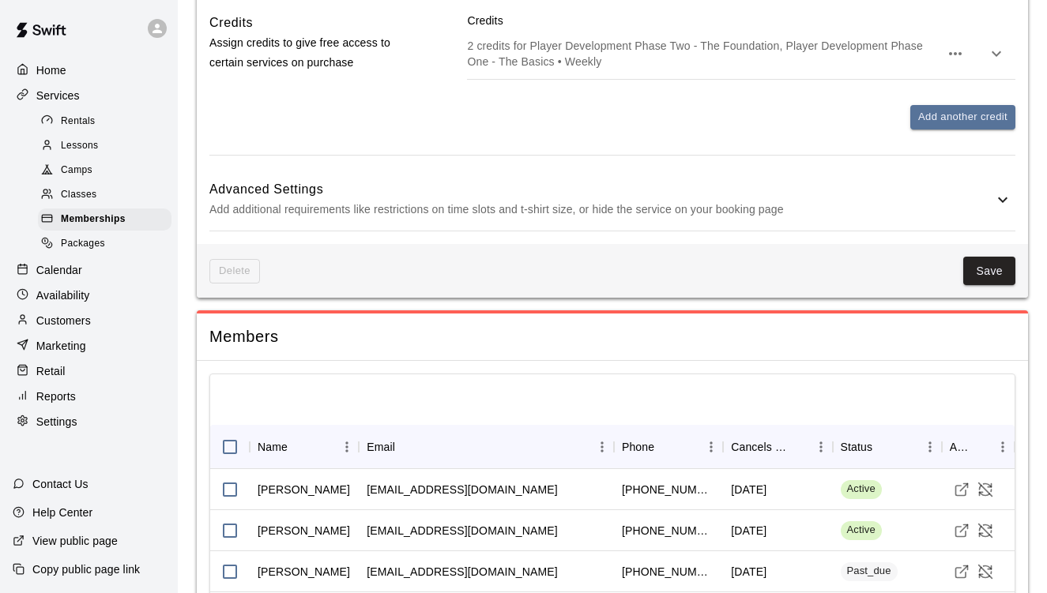
scroll to position [1175, 0]
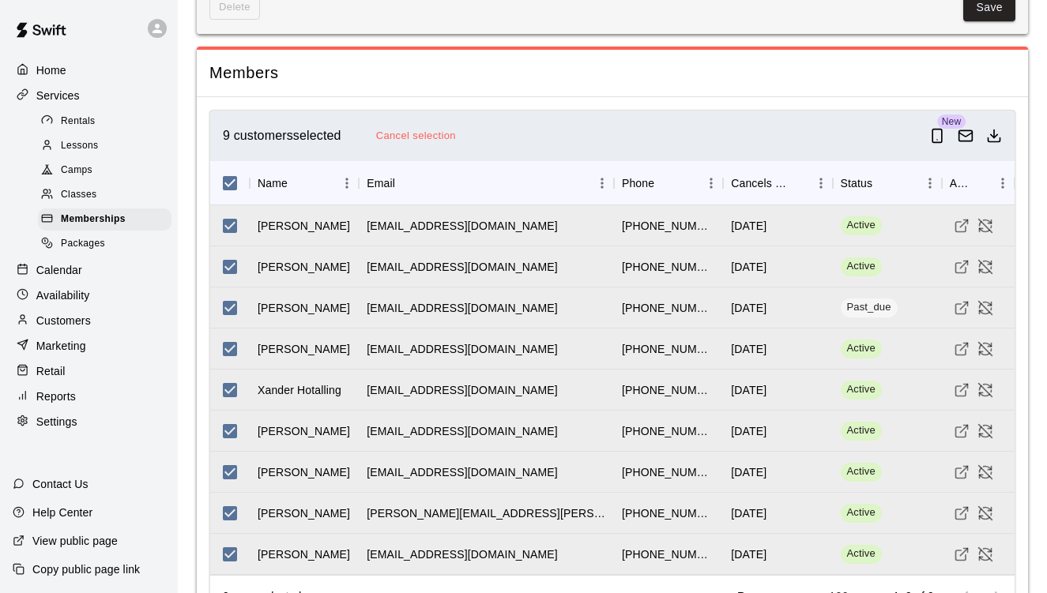
scroll to position [1415, 0]
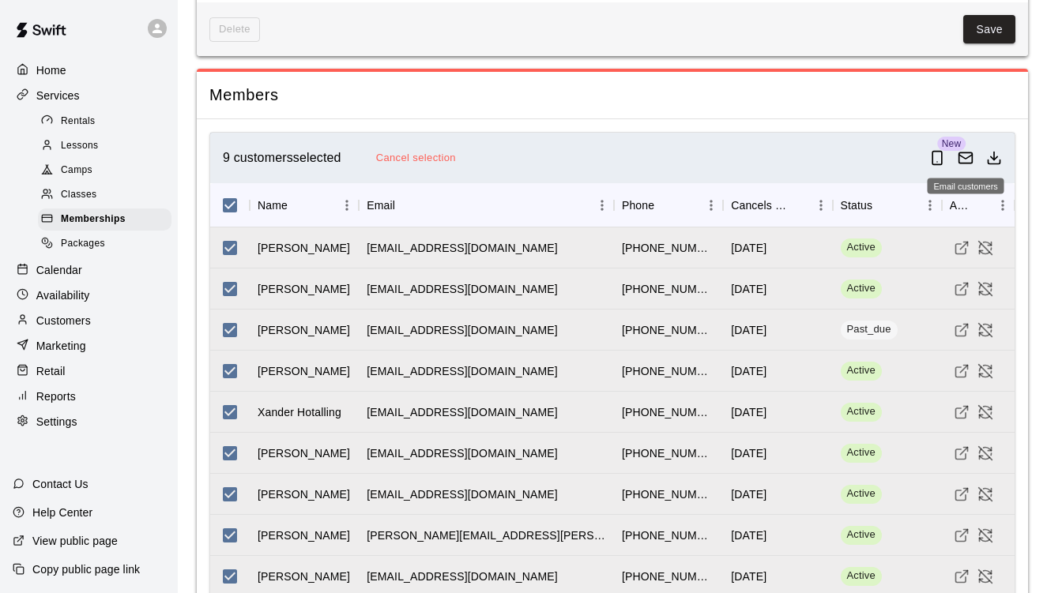
click at [967, 159] on rect "Email customers" at bounding box center [965, 158] width 13 height 10
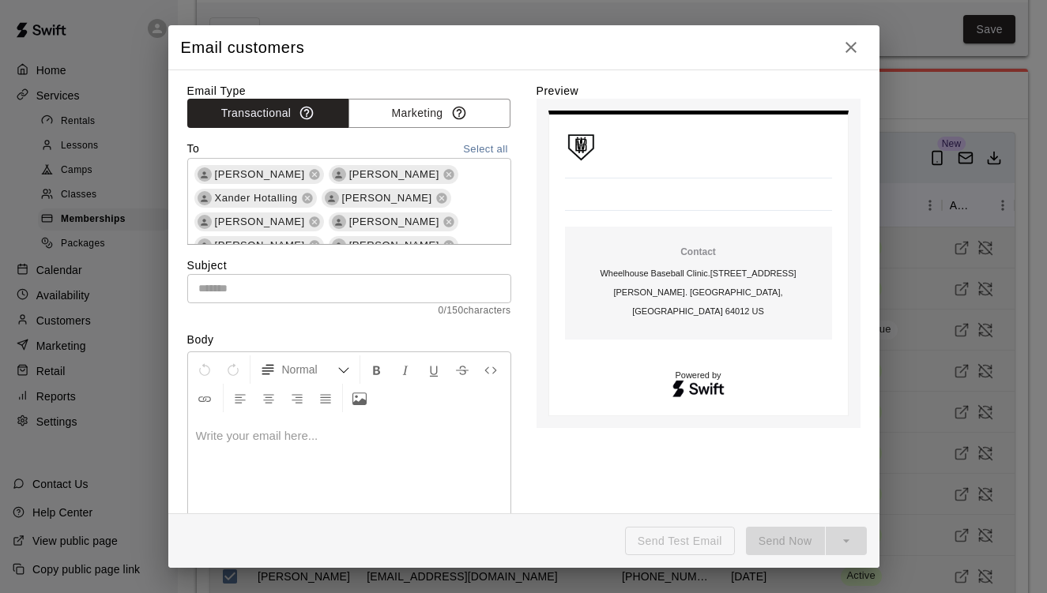
click at [380, 300] on input "text" at bounding box center [349, 288] width 324 height 29
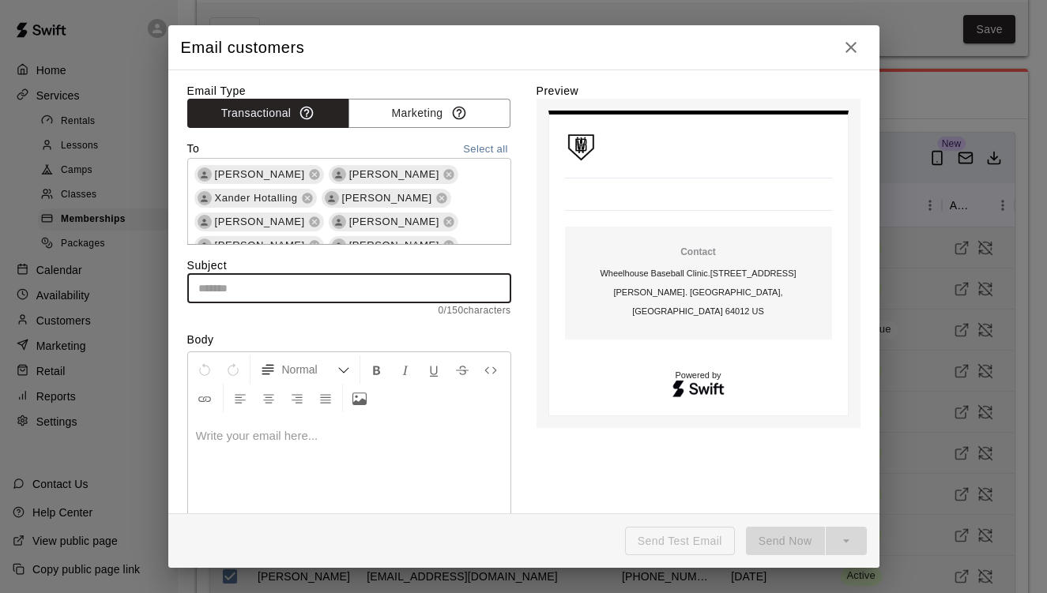
click at [374, 292] on input "text" at bounding box center [349, 288] width 324 height 29
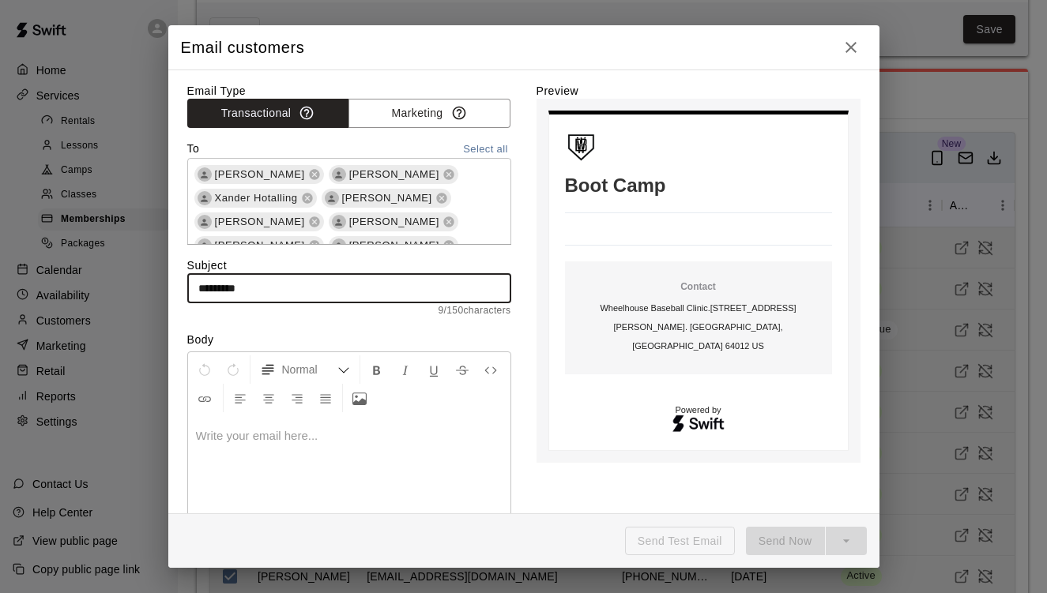
type input "*********"
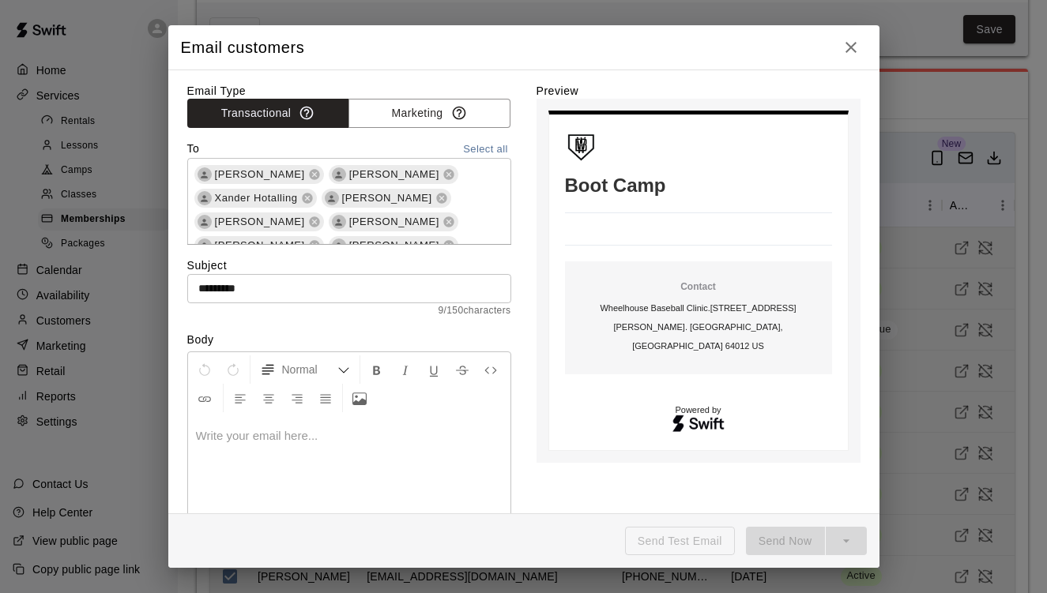
click at [343, 432] on p at bounding box center [349, 436] width 307 height 16
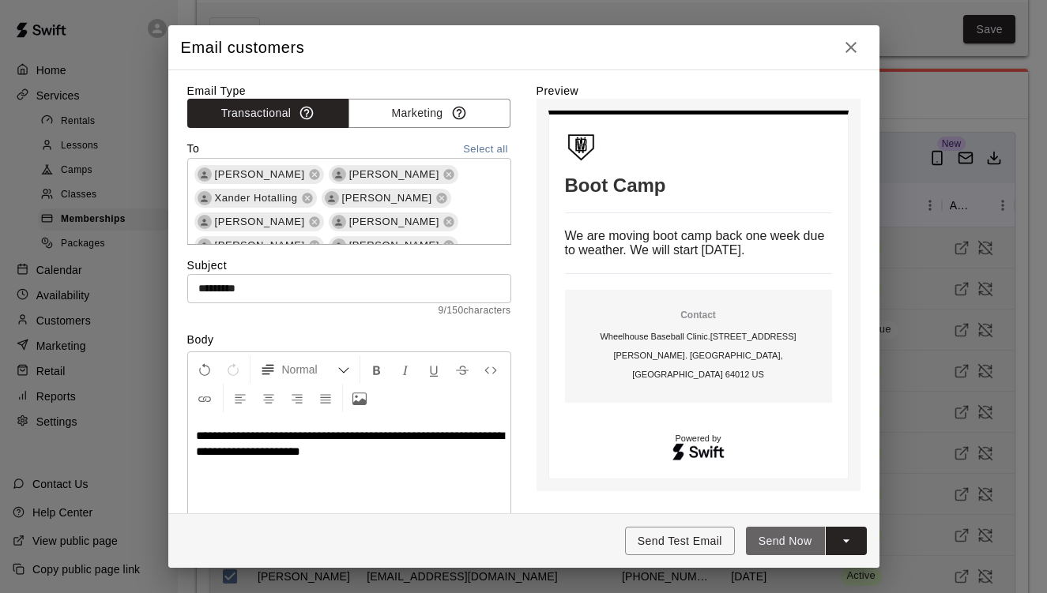
click at [784, 537] on button "Send Now" at bounding box center [785, 541] width 79 height 29
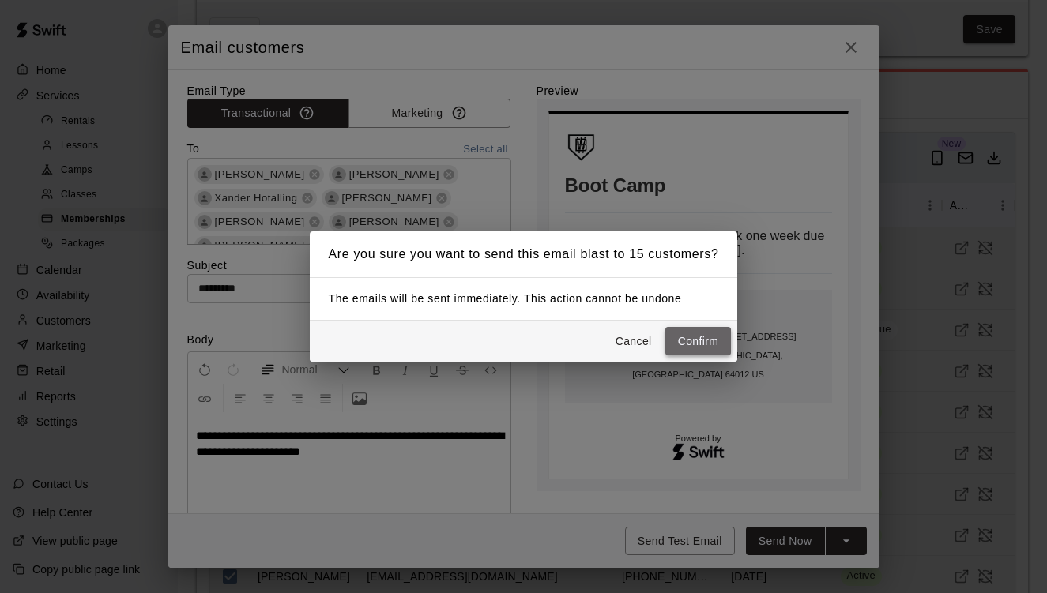
click at [690, 345] on button "Confirm" at bounding box center [698, 341] width 66 height 29
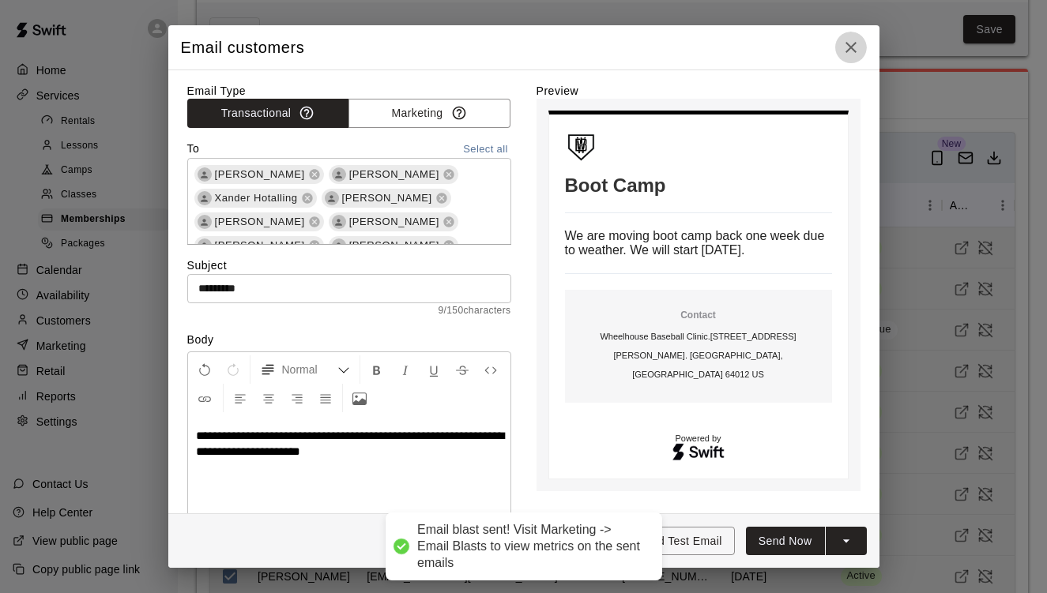
click at [850, 52] on icon "button" at bounding box center [851, 47] width 19 height 19
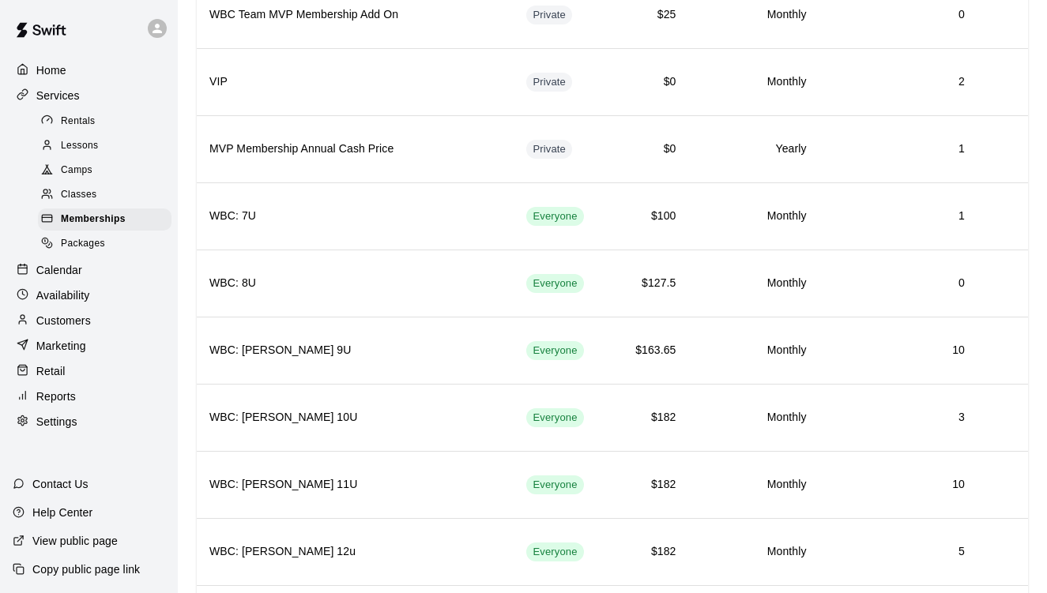
scroll to position [782, 0]
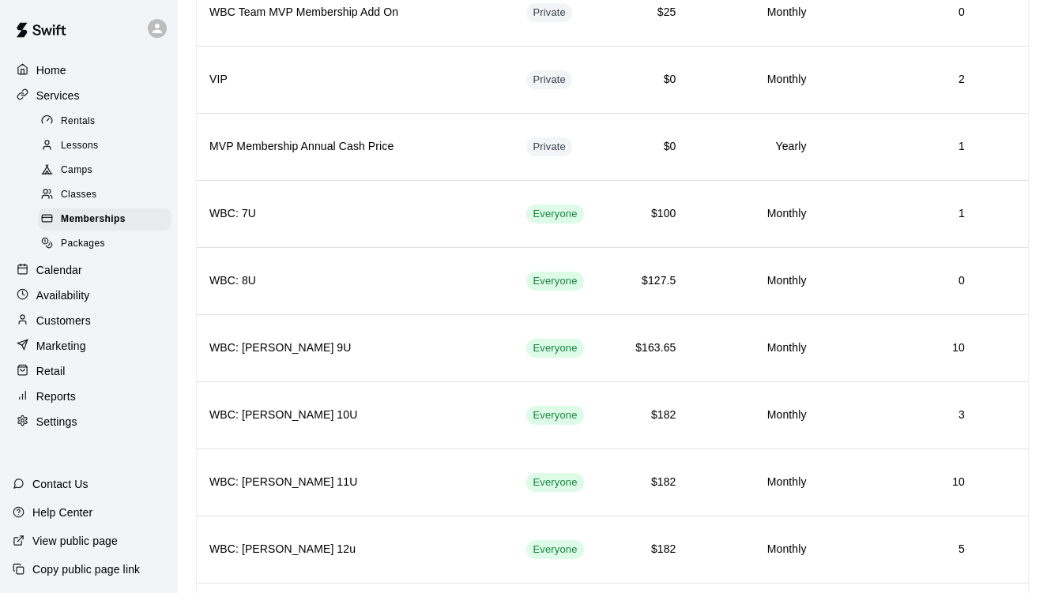
click at [1036, 446] on div "Memberships Charge customers on a recurring basis for discounts and special acc…" at bounding box center [612, 44] width 857 height 1615
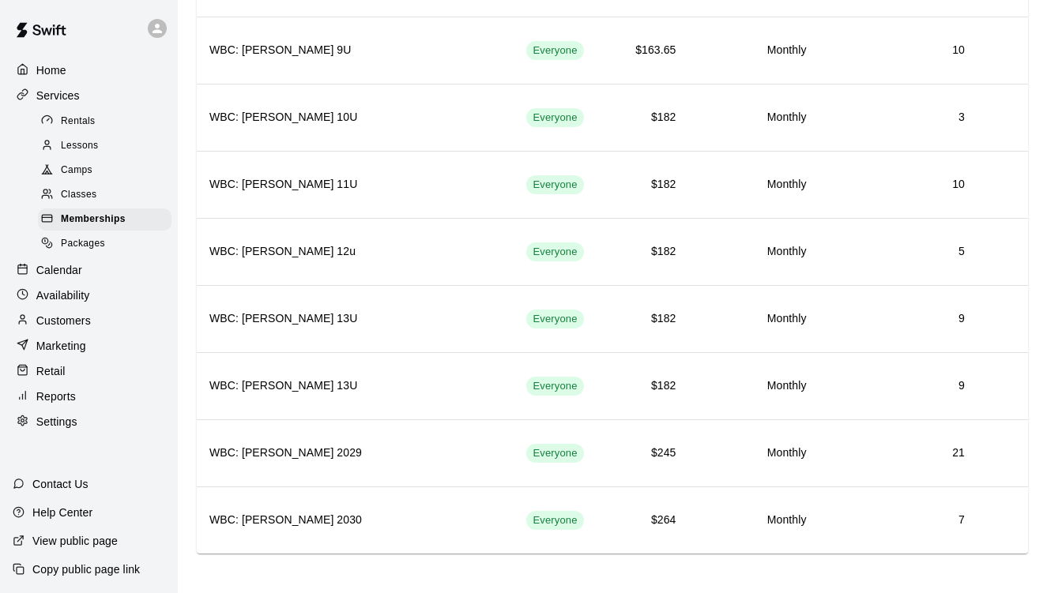
scroll to position [1085, 0]
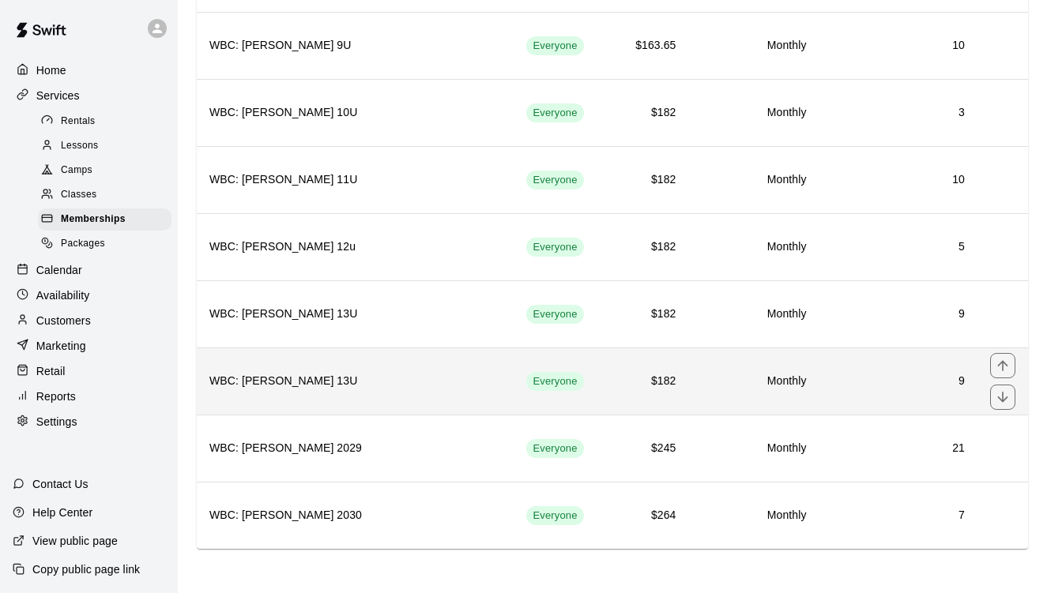
click at [917, 378] on h6 "9" at bounding box center [898, 381] width 133 height 17
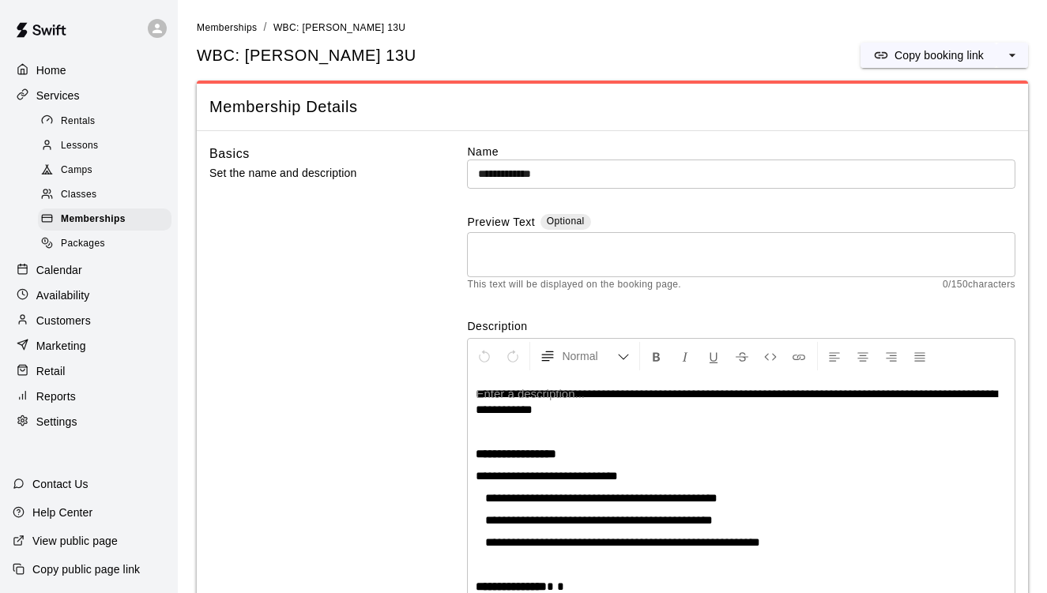
scroll to position [286, 0]
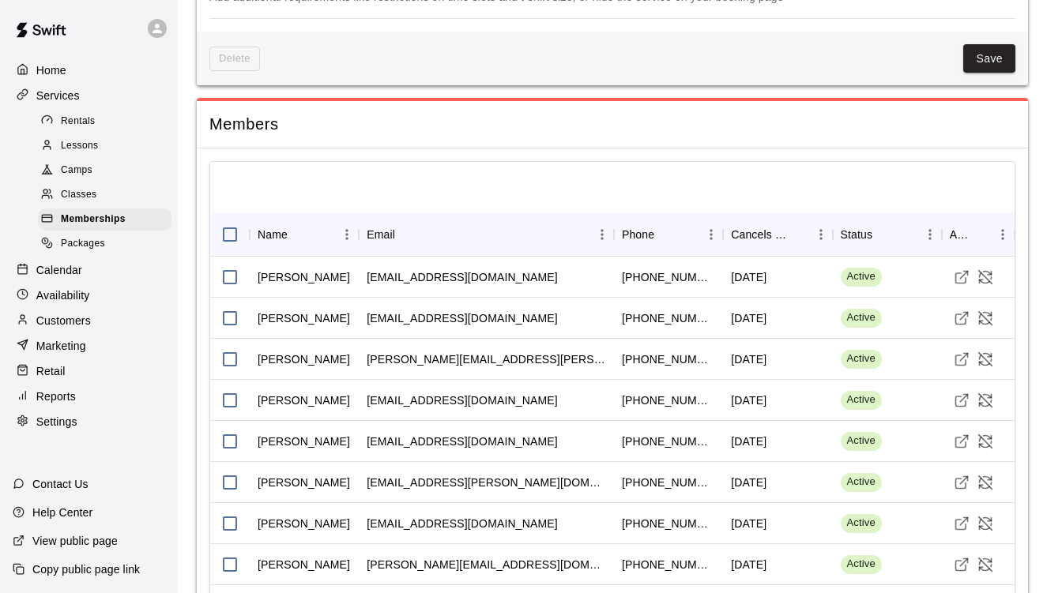
scroll to position [1408, 0]
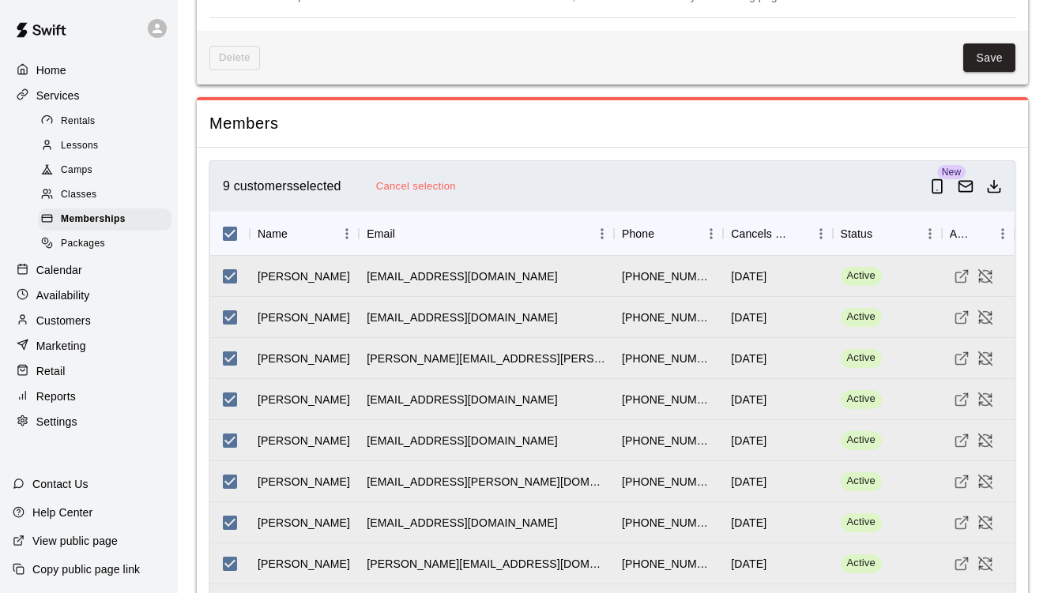
click at [576, 134] on div "Members" at bounding box center [612, 123] width 831 height 47
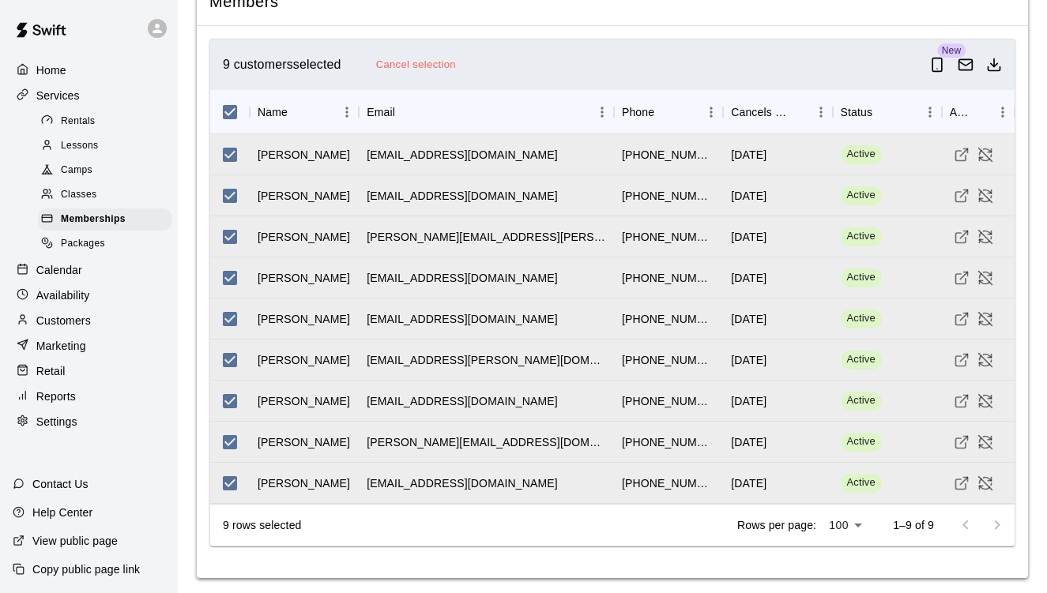
scroll to position [1529, 0]
click at [967, 60] on icon "Email customers" at bounding box center [966, 66] width 16 height 16
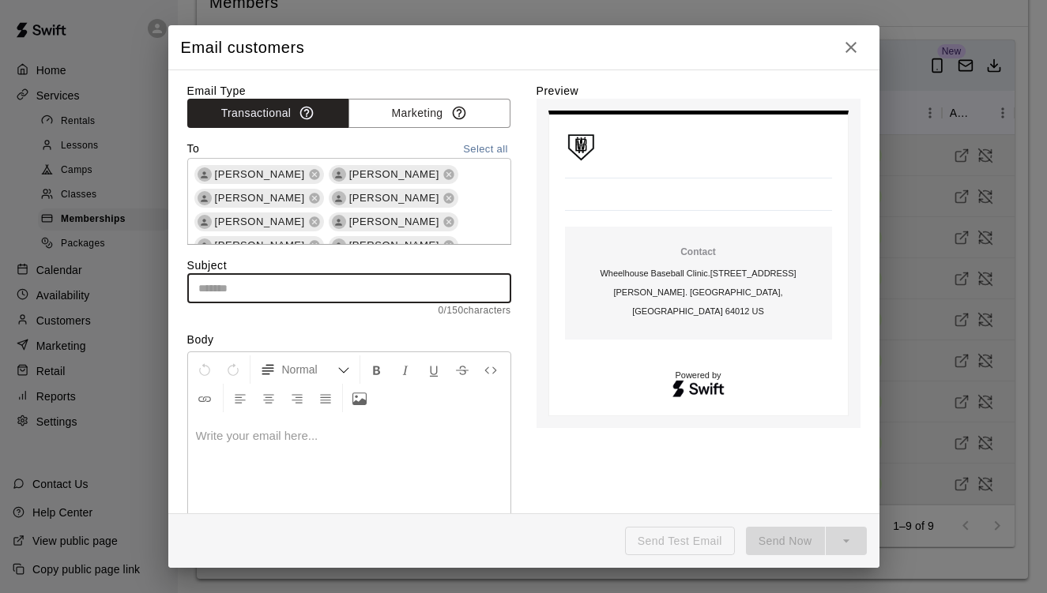
click at [443, 294] on input "text" at bounding box center [349, 288] width 324 height 29
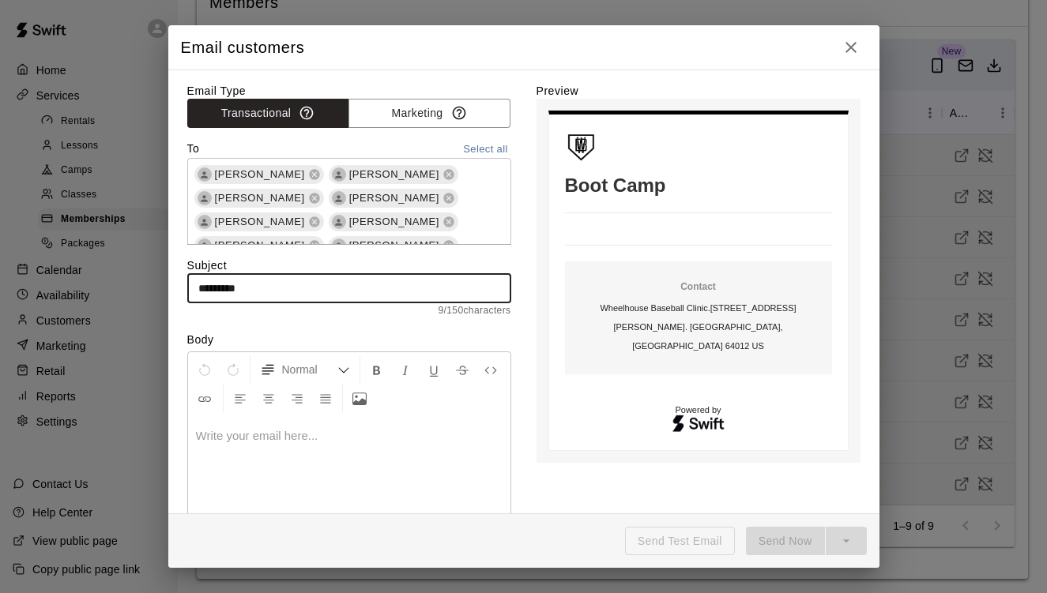
type input "*********"
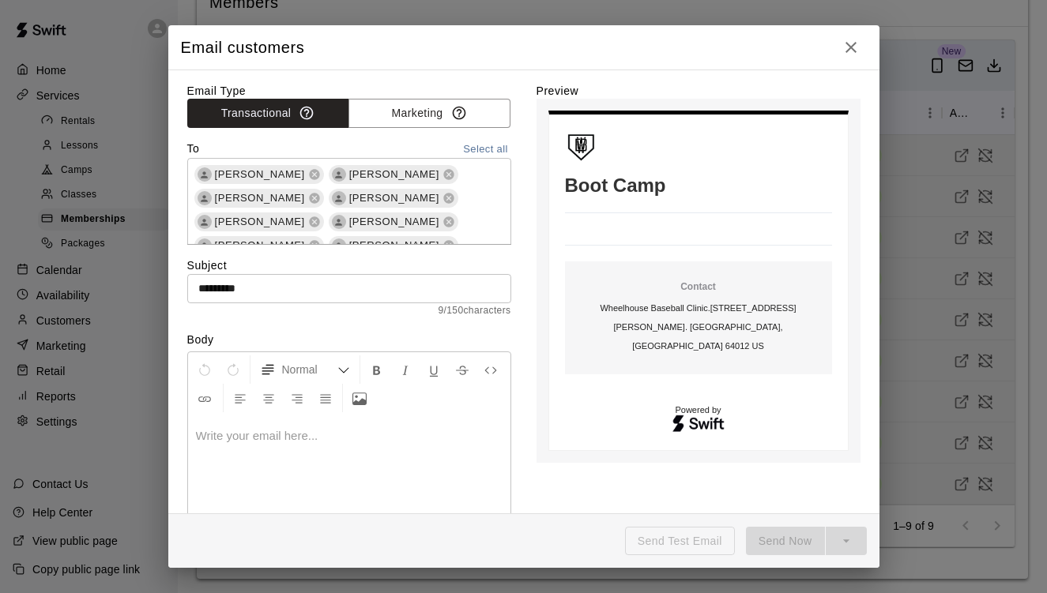
click at [367, 452] on div at bounding box center [349, 475] width 322 height 119
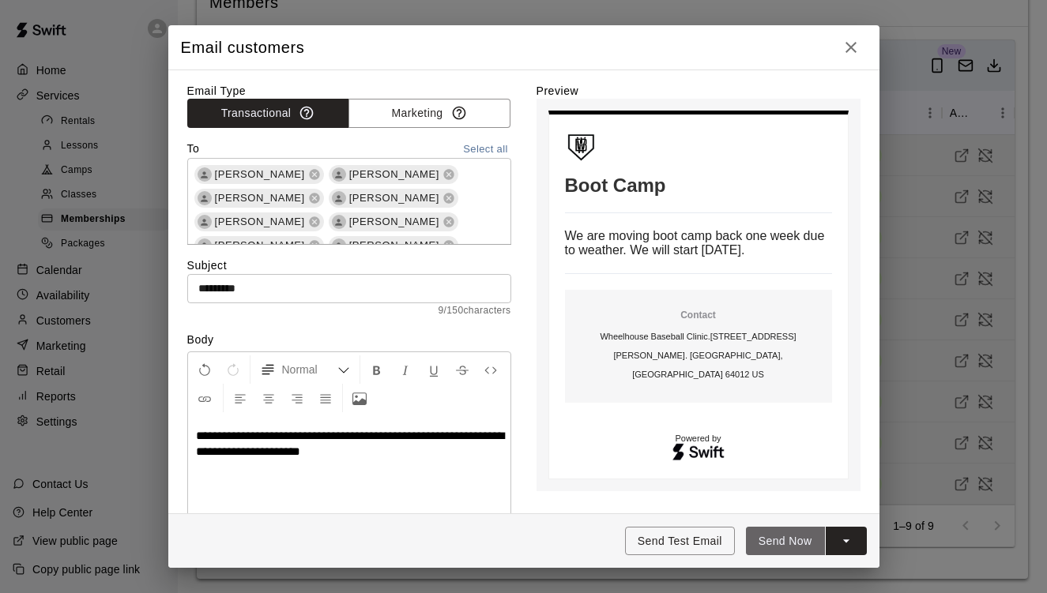
click at [779, 544] on button "Send Now" at bounding box center [785, 541] width 79 height 29
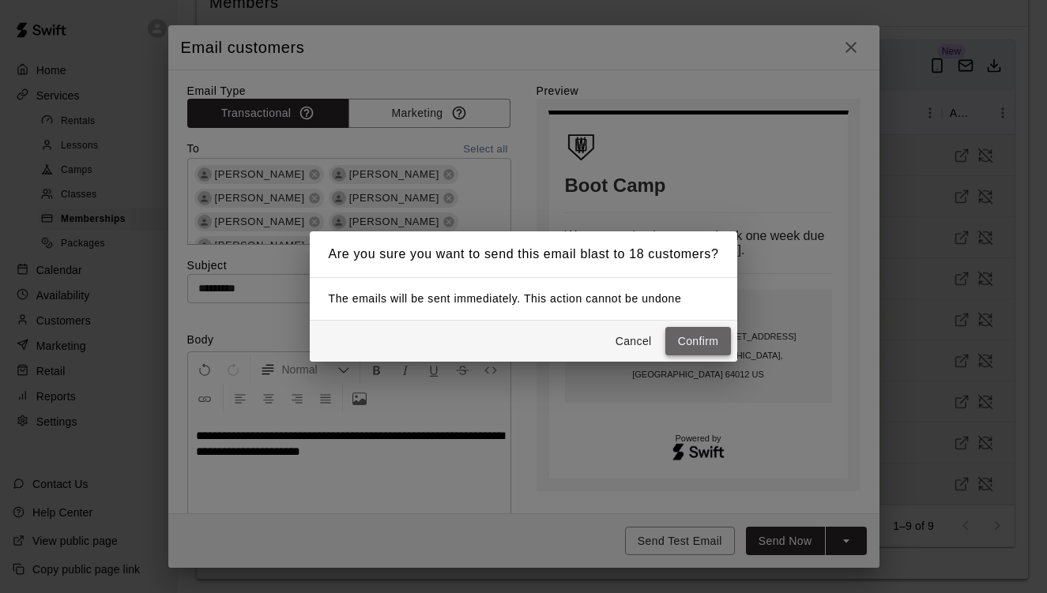
click at [694, 340] on button "Confirm" at bounding box center [698, 341] width 66 height 29
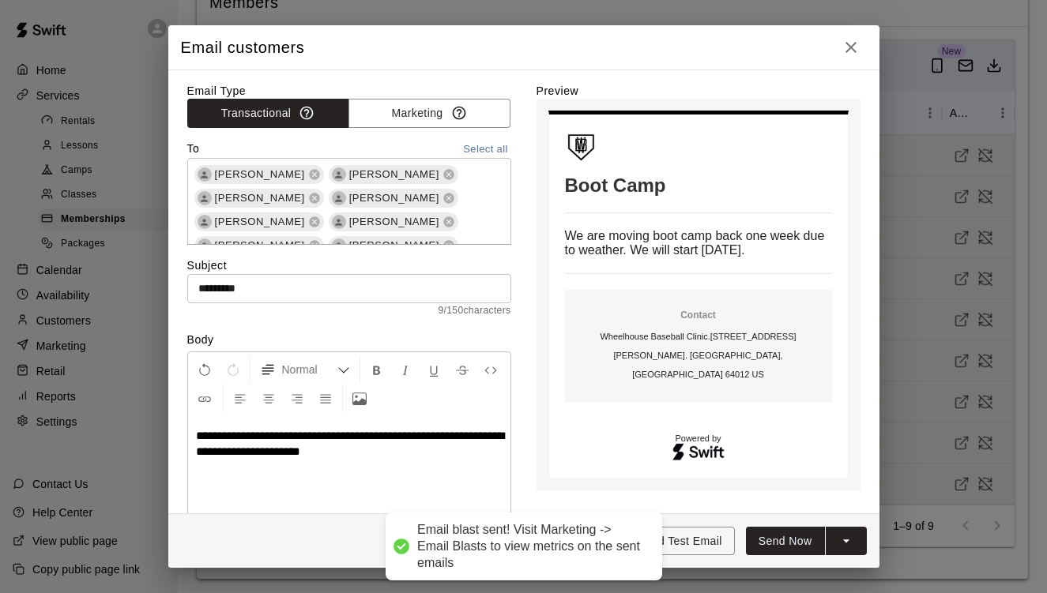
click at [857, 44] on icon "button" at bounding box center [851, 47] width 19 height 19
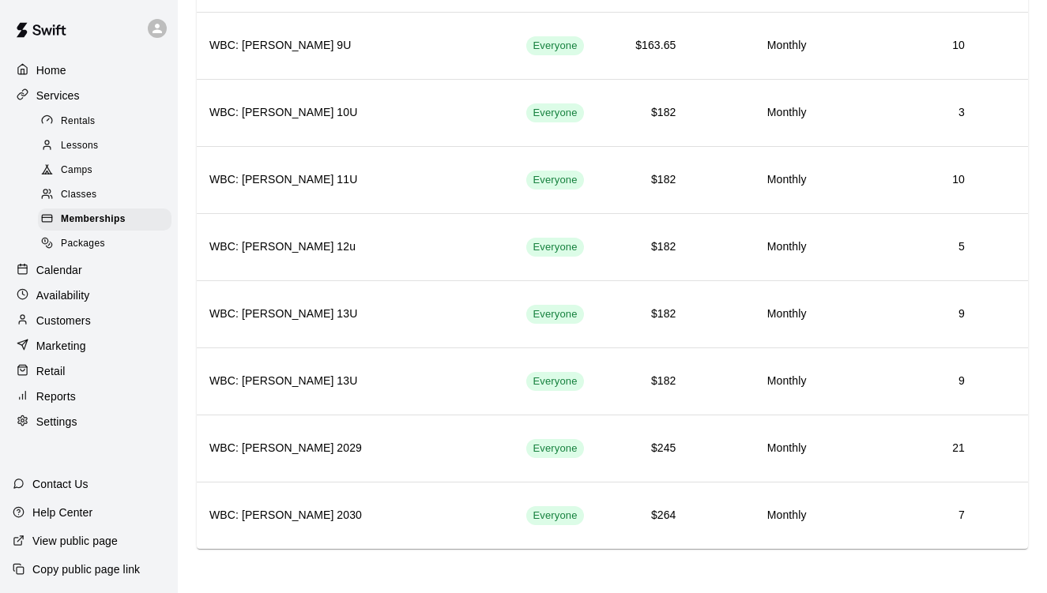
scroll to position [1084, 0]
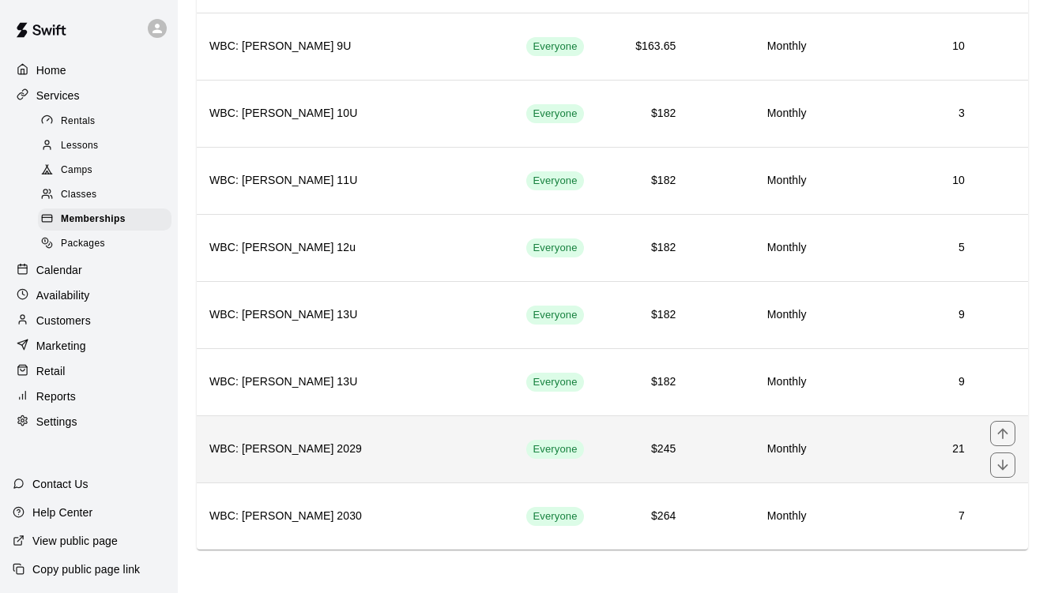
click at [873, 447] on h6 "21" at bounding box center [898, 449] width 133 height 17
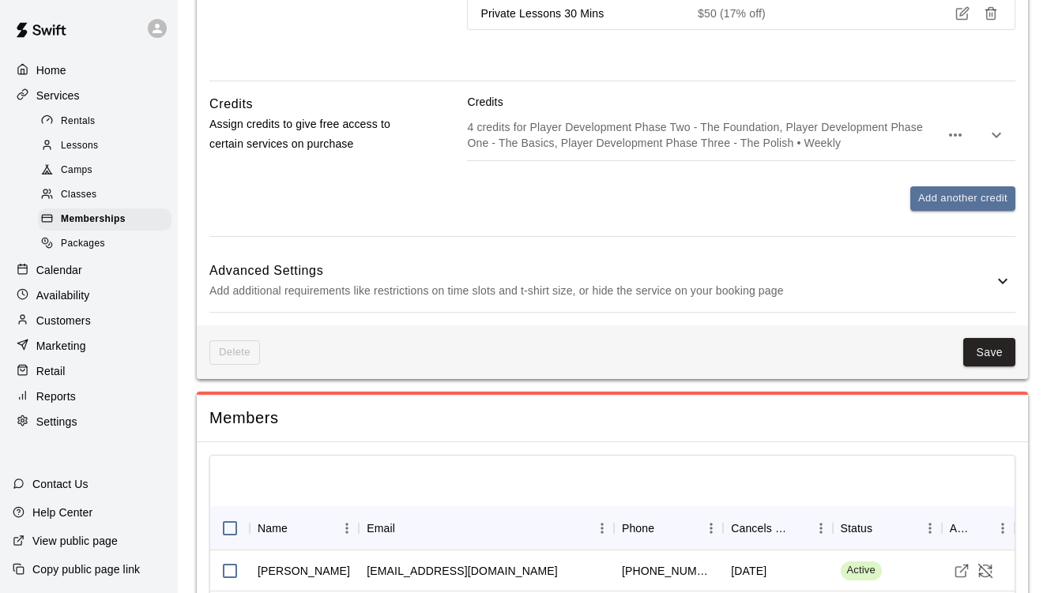
scroll to position [1163, 0]
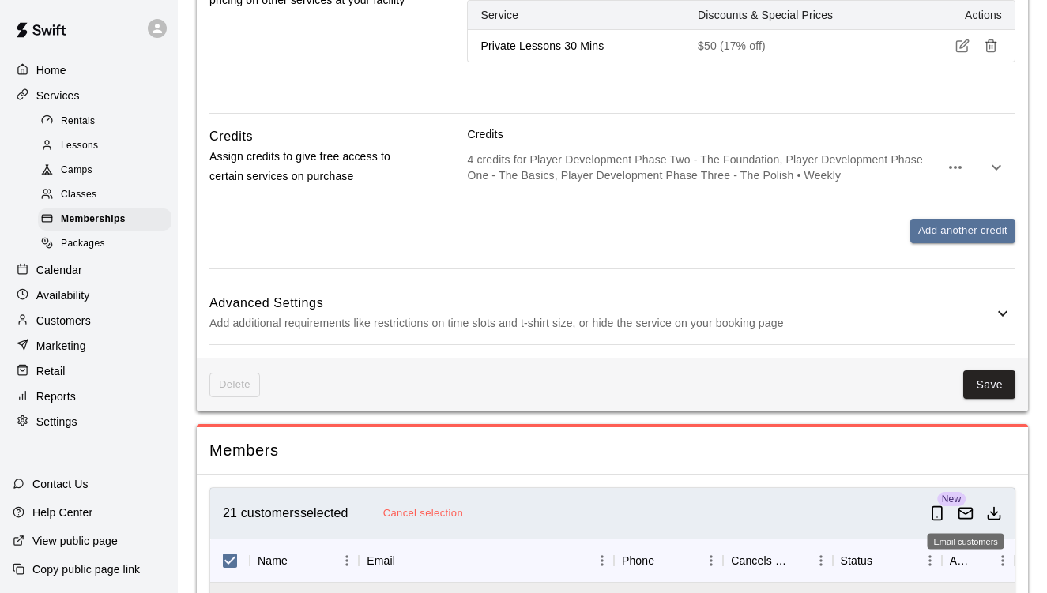
click at [970, 511] on icon "Email customers" at bounding box center [965, 513] width 13 height 4
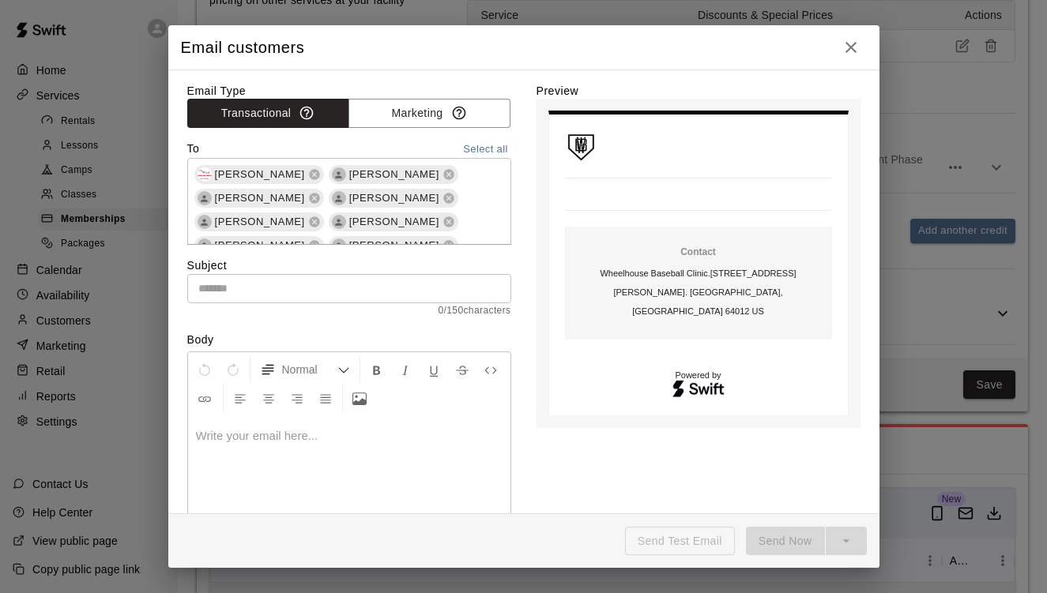
click at [292, 295] on input "text" at bounding box center [349, 288] width 324 height 29
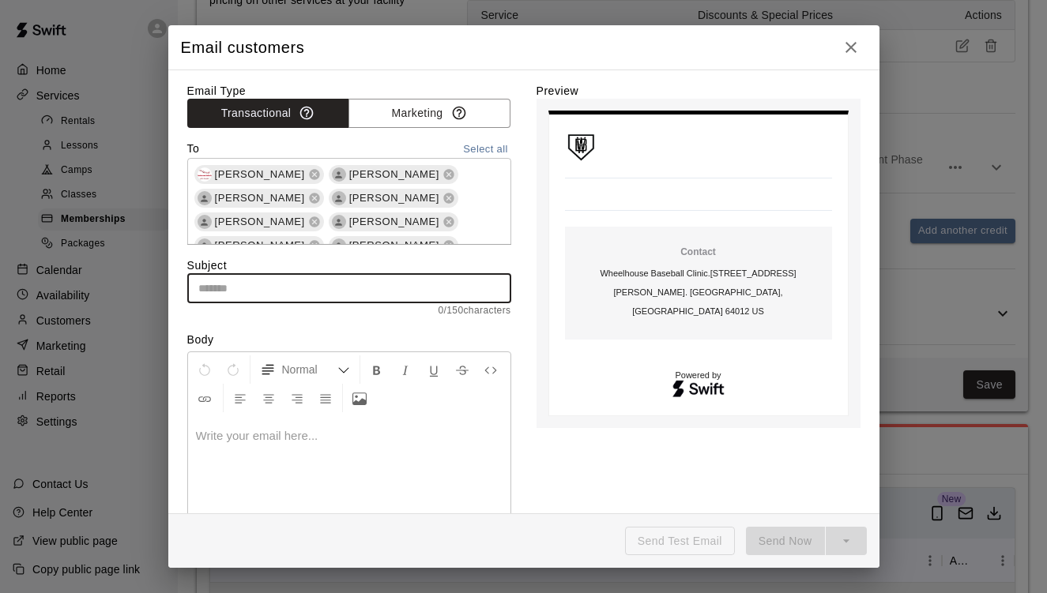
click at [286, 284] on input "text" at bounding box center [349, 288] width 324 height 29
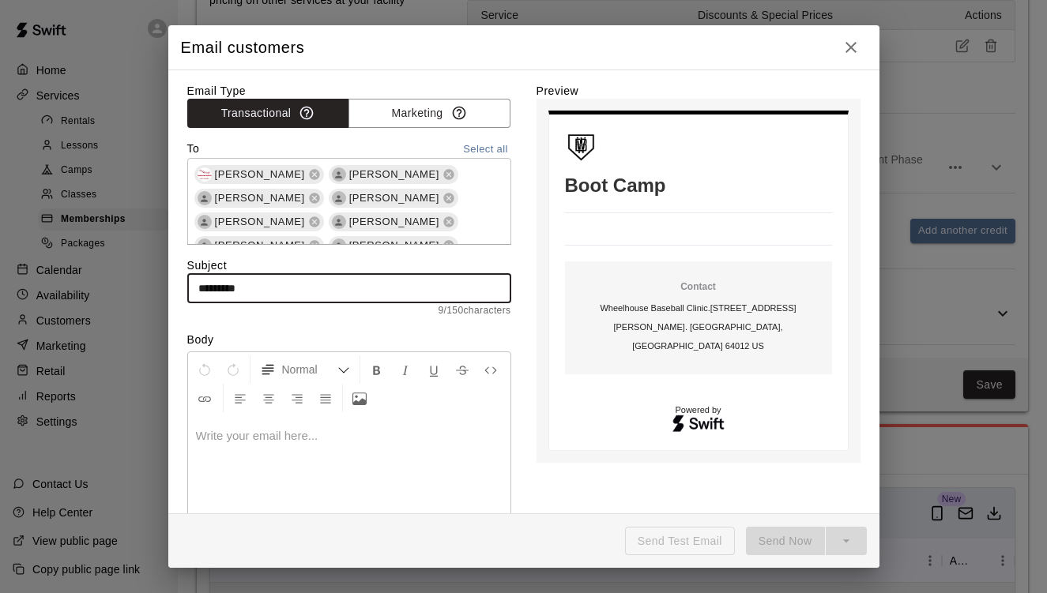
type input "*********"
click at [287, 438] on p at bounding box center [349, 436] width 307 height 16
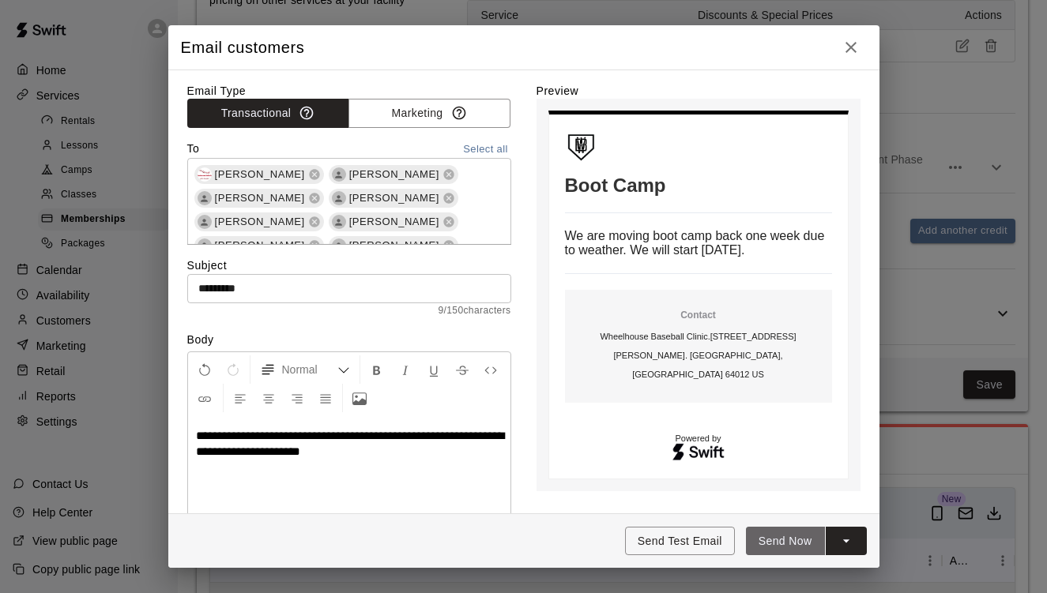
click at [789, 538] on button "Send Now" at bounding box center [785, 541] width 79 height 29
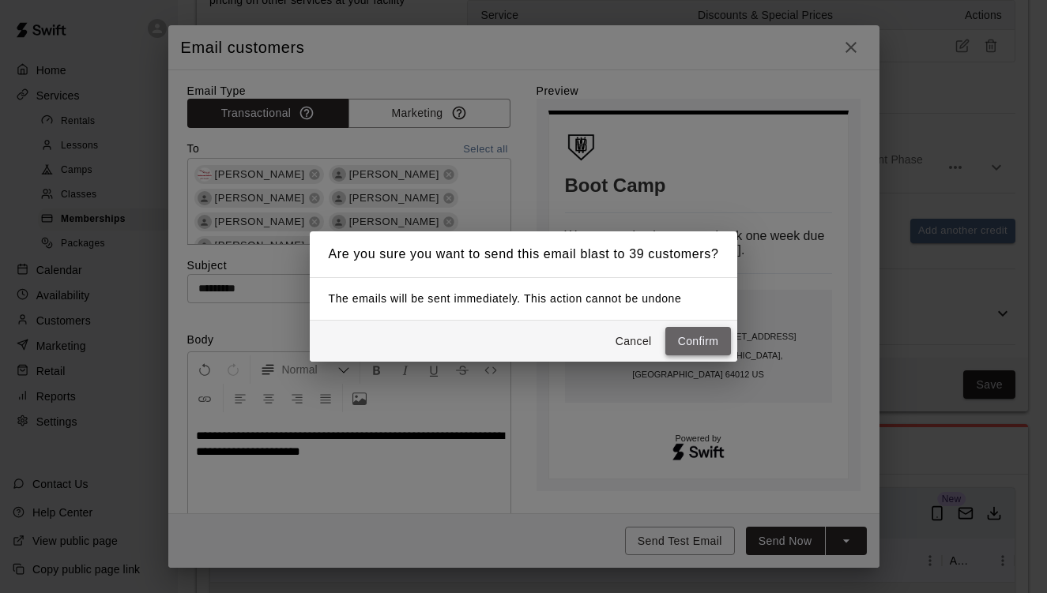
click at [696, 346] on button "Confirm" at bounding box center [698, 341] width 66 height 29
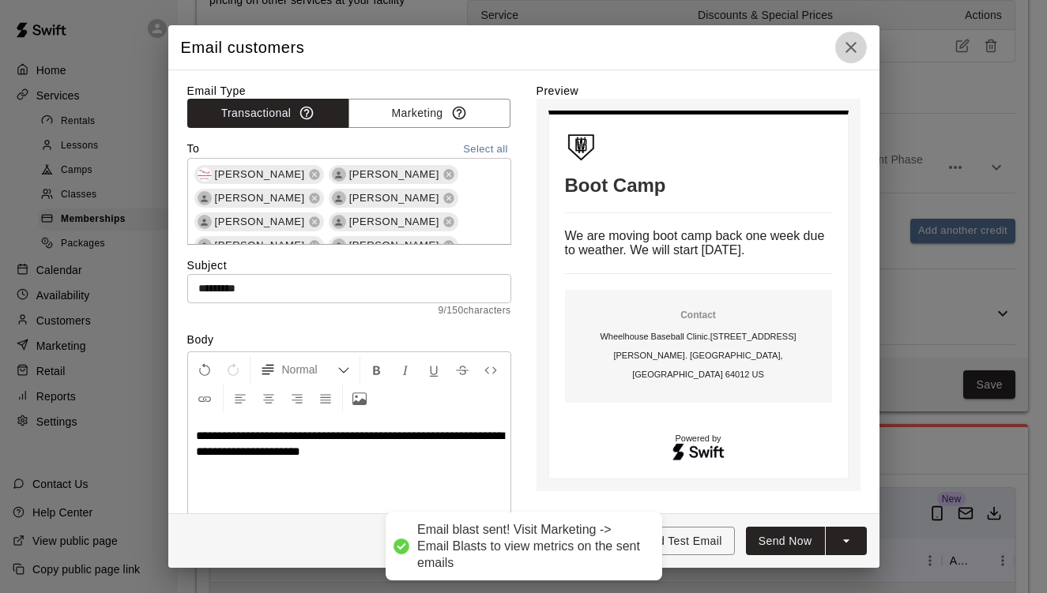
click at [853, 52] on icon "button" at bounding box center [851, 47] width 19 height 19
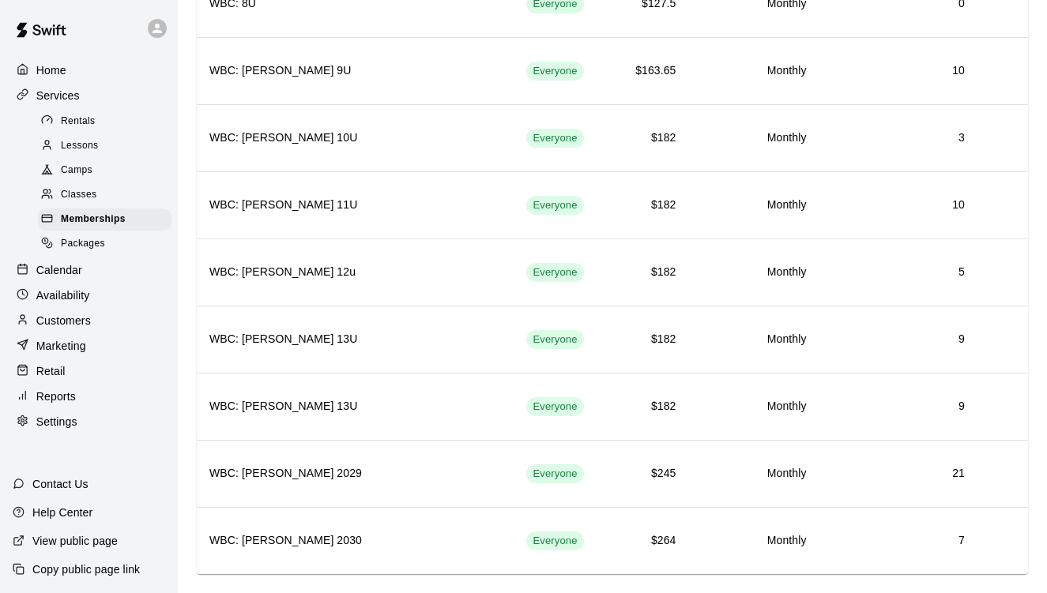
scroll to position [1084, 0]
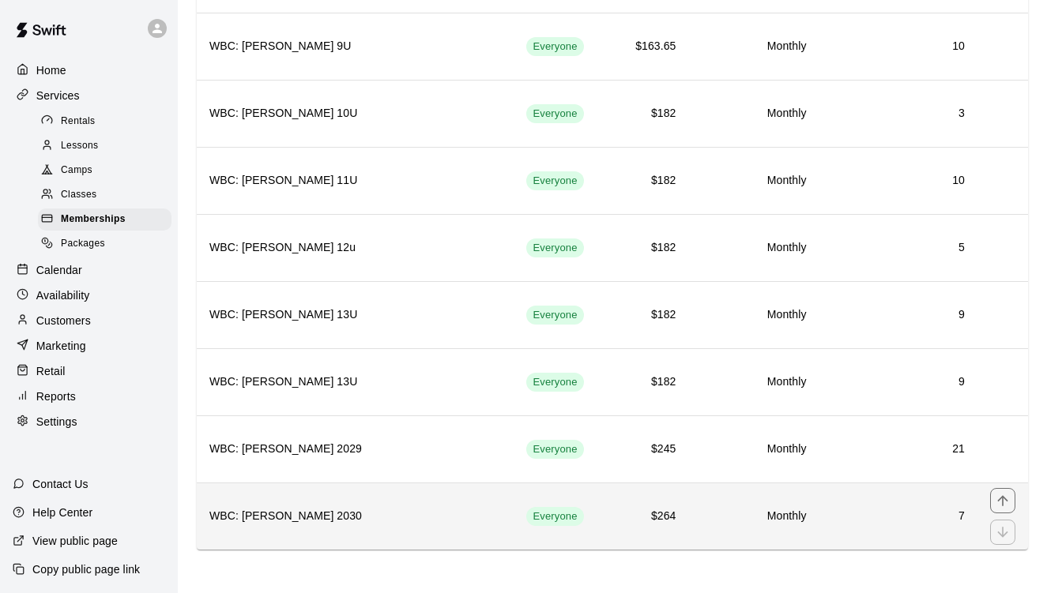
click at [430, 514] on h6 "WBC: [PERSON_NAME] 2030" at bounding box center [355, 516] width 292 height 17
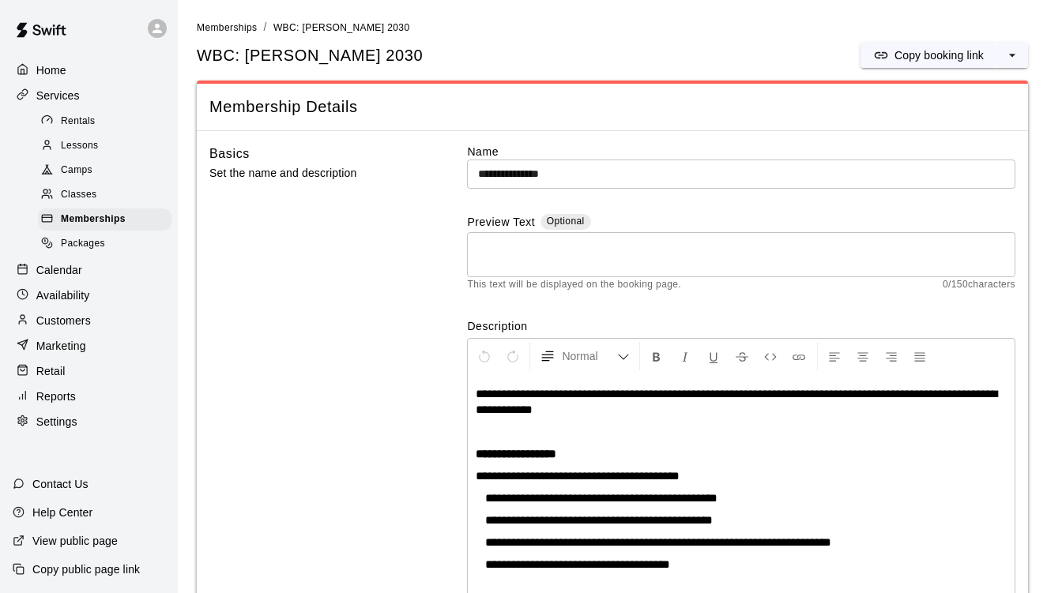
scroll to position [330, 0]
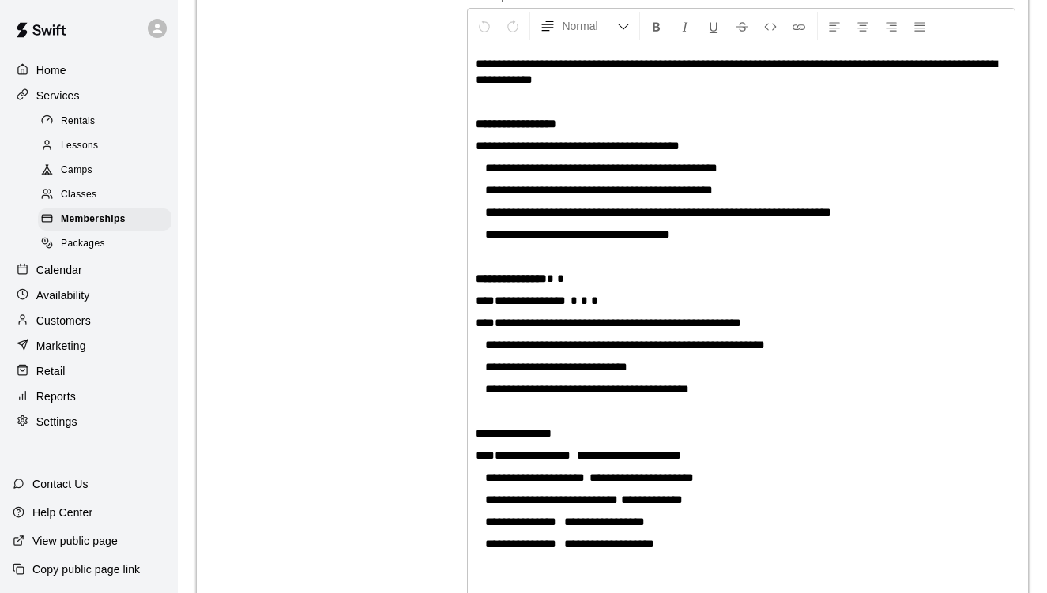
click at [365, 119] on div "Basics Set the name and description" at bounding box center [313, 226] width 209 height 826
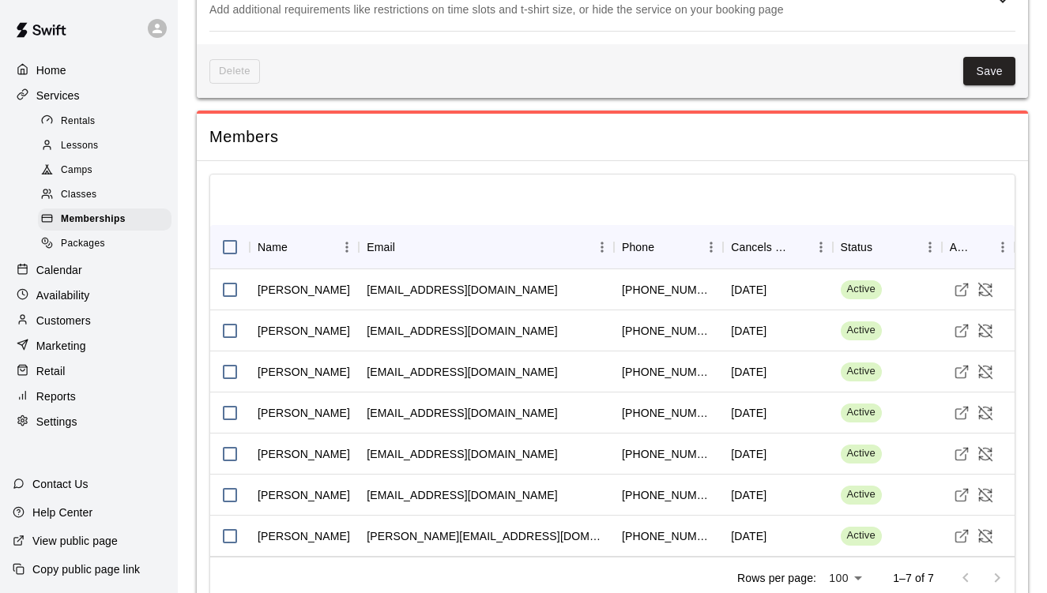
scroll to position [1492, 0]
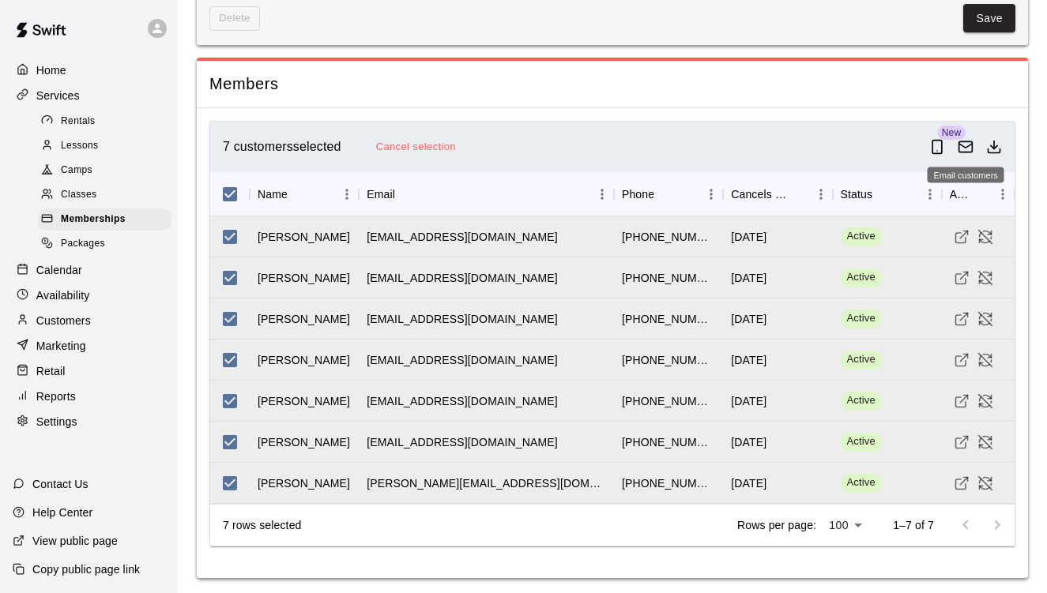
click at [967, 144] on icon "Email customers" at bounding box center [965, 146] width 13 height 4
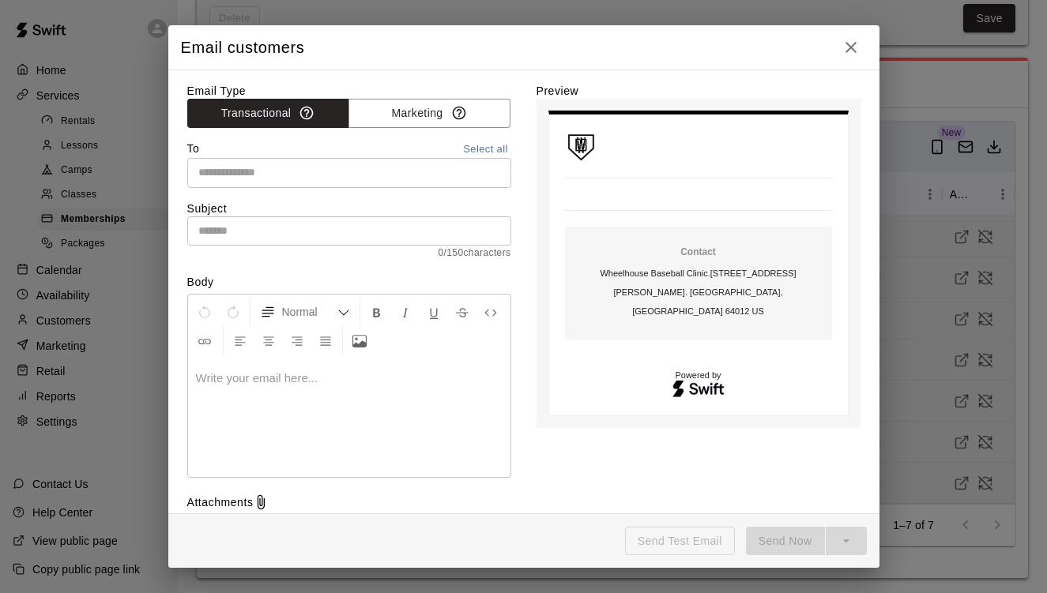
scroll to position [1491, 0]
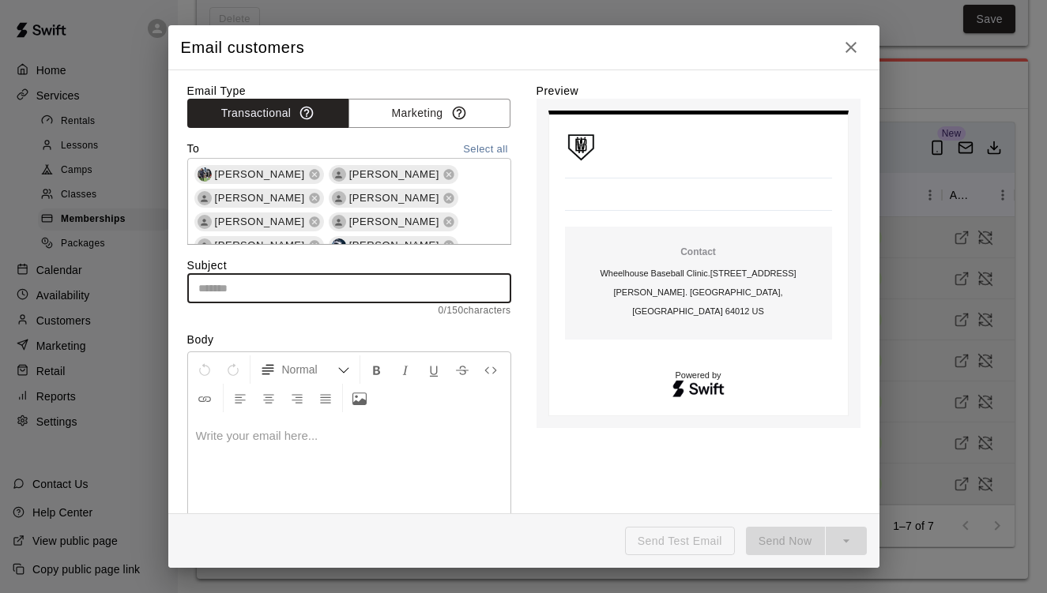
click at [416, 279] on input "text" at bounding box center [349, 288] width 324 height 29
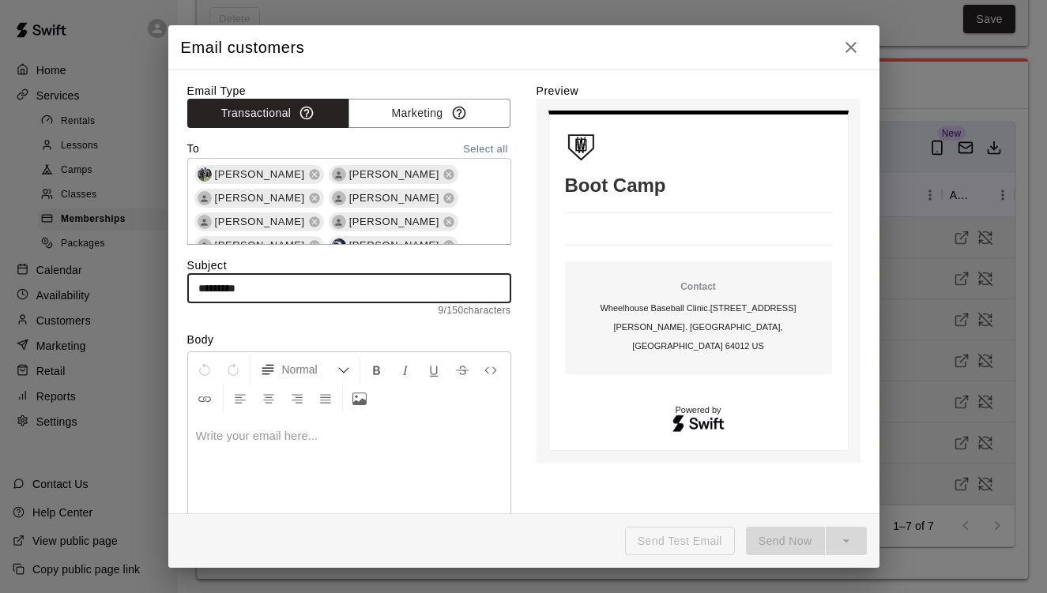
type input "*********"
click at [312, 467] on div at bounding box center [349, 475] width 322 height 119
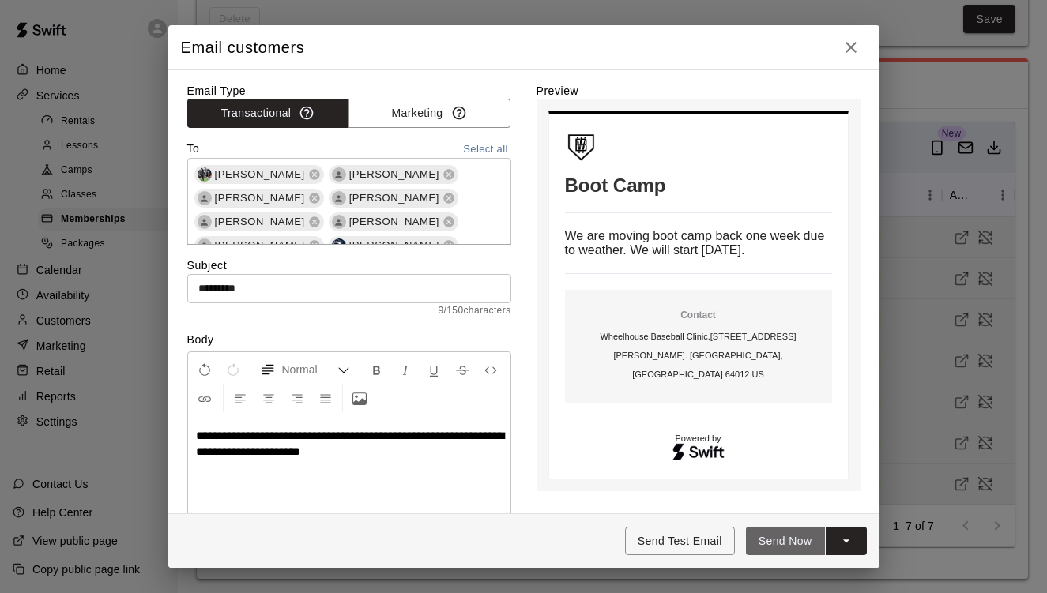
click at [795, 544] on button "Send Now" at bounding box center [785, 541] width 79 height 29
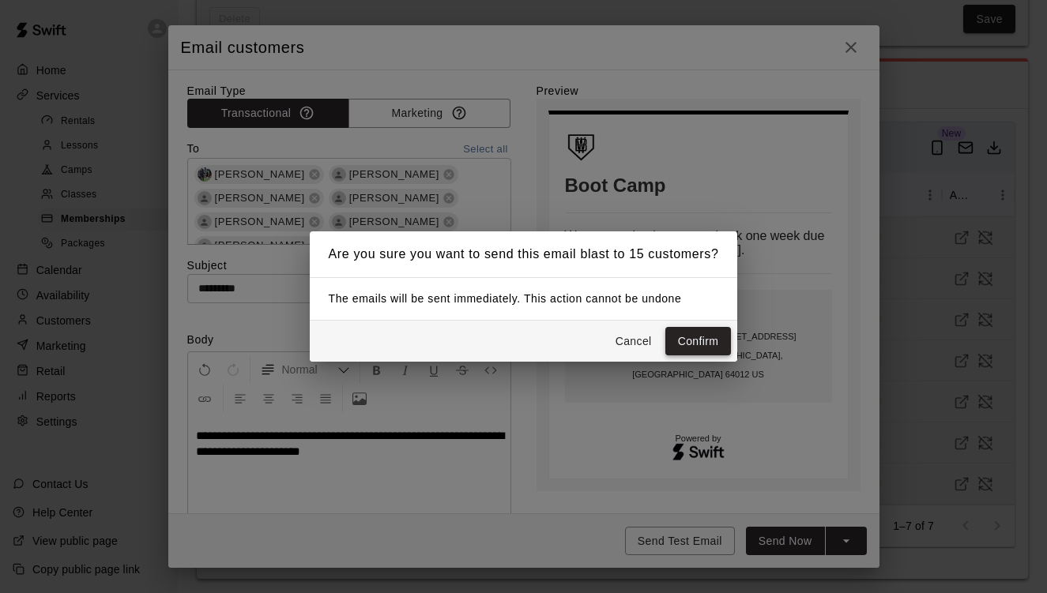
click at [696, 349] on button "Confirm" at bounding box center [698, 341] width 66 height 29
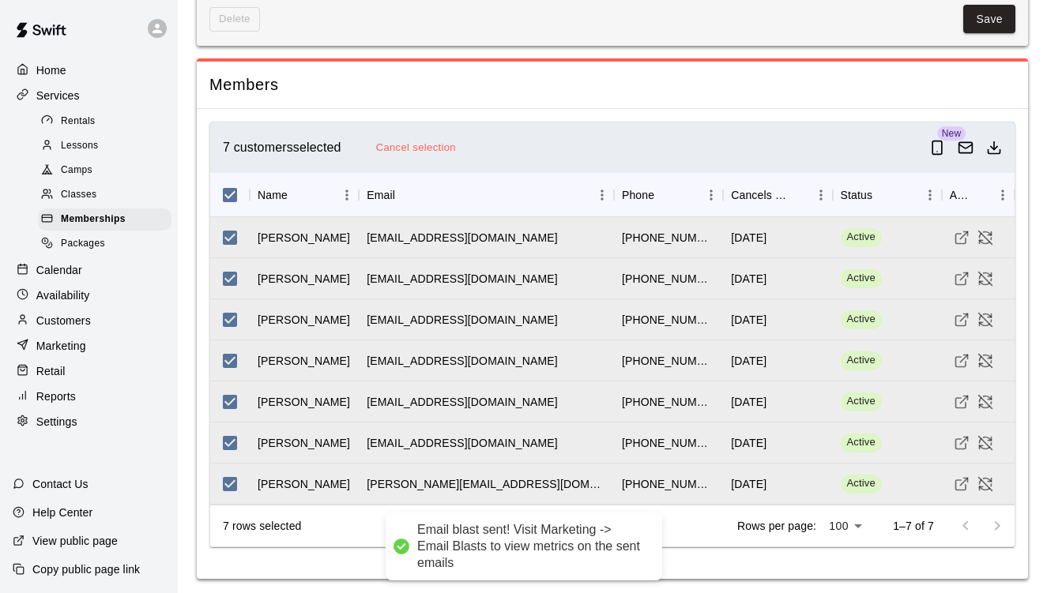
click at [850, 49] on icon "button" at bounding box center [851, 47] width 11 height 11
